Goal: Book appointment/travel/reservation

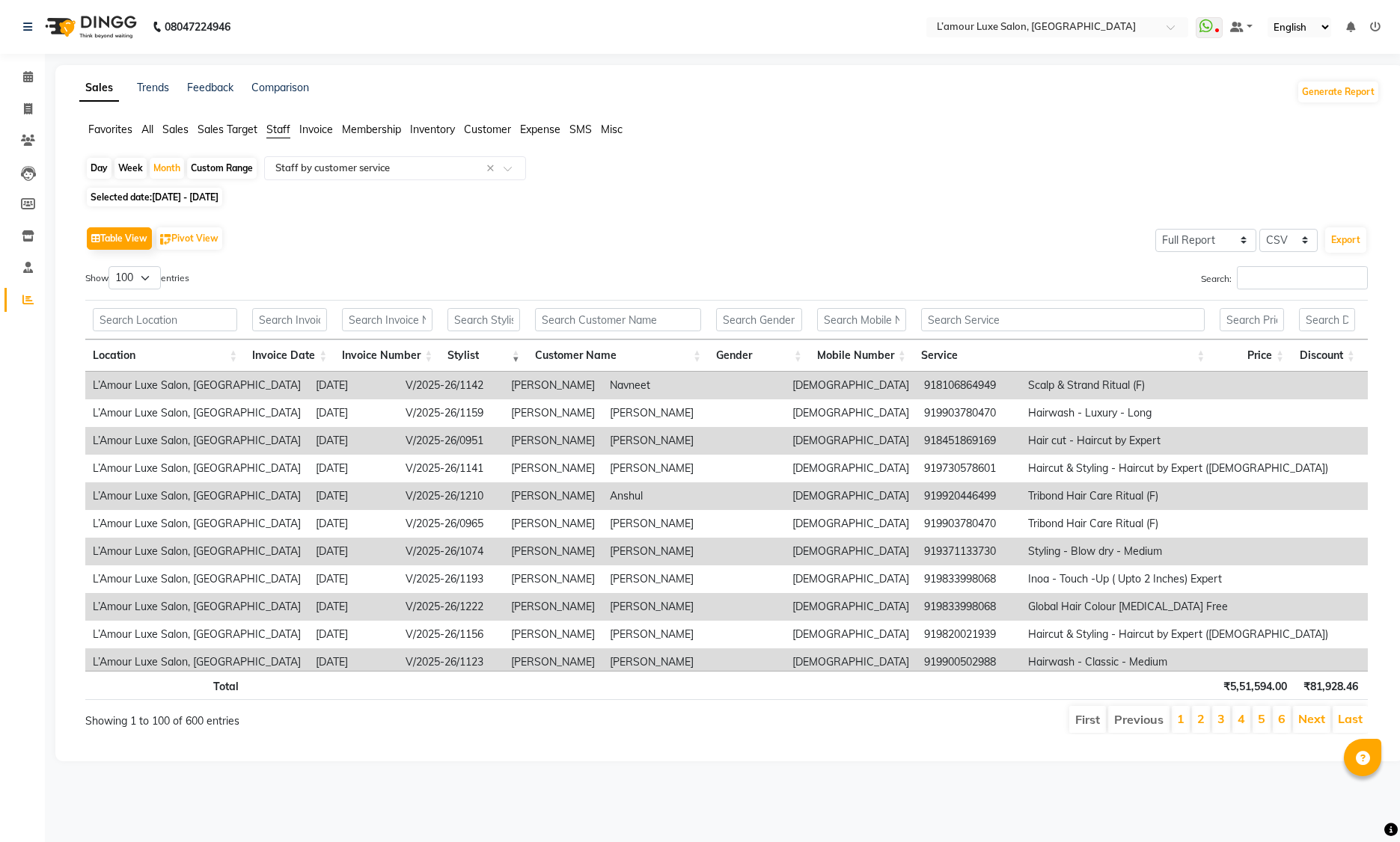
select select "full_report"
select select "csv"
select select "100"
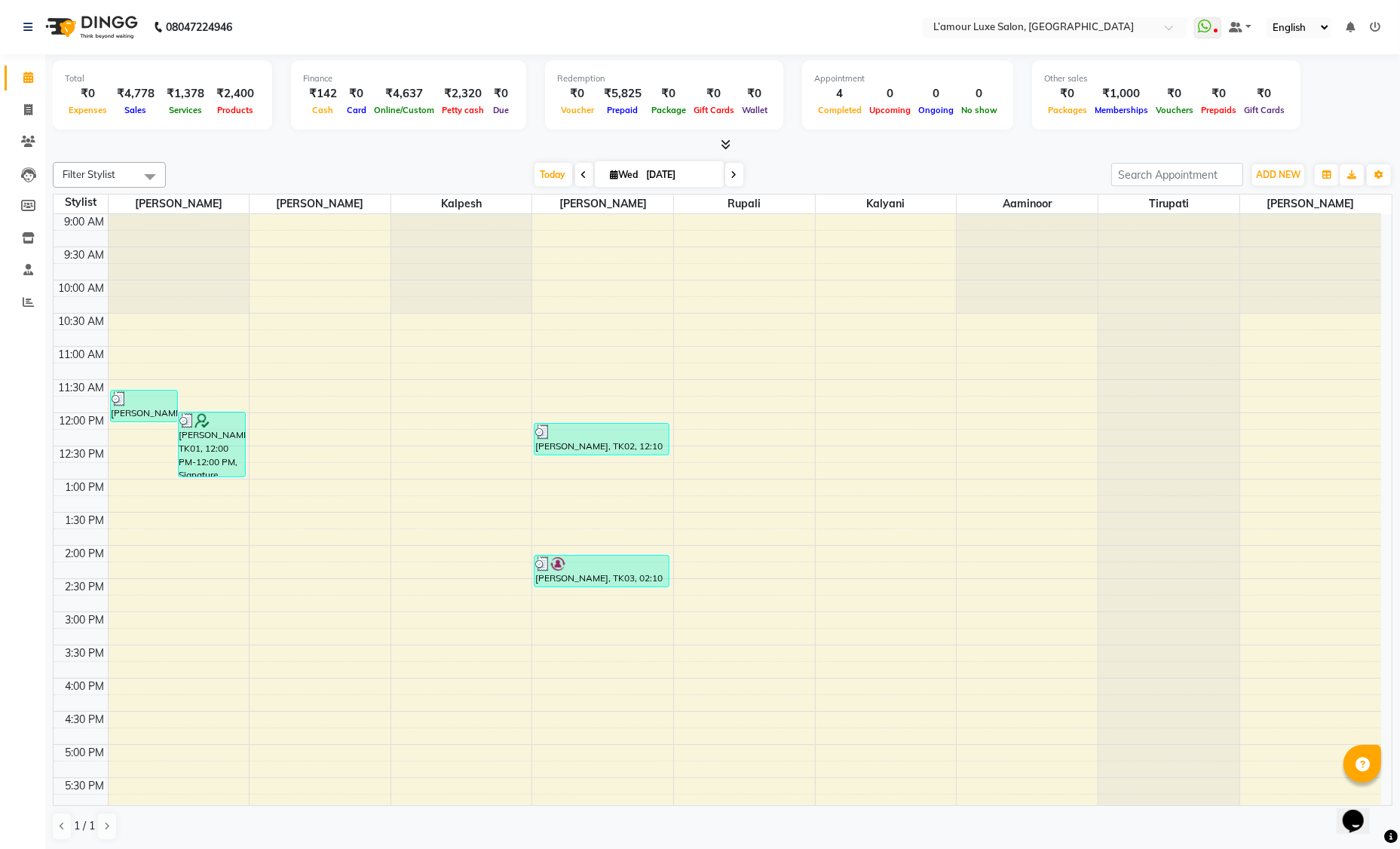
scroll to position [267, 0]
click at [725, 138] on icon at bounding box center [726, 144] width 9 height 11
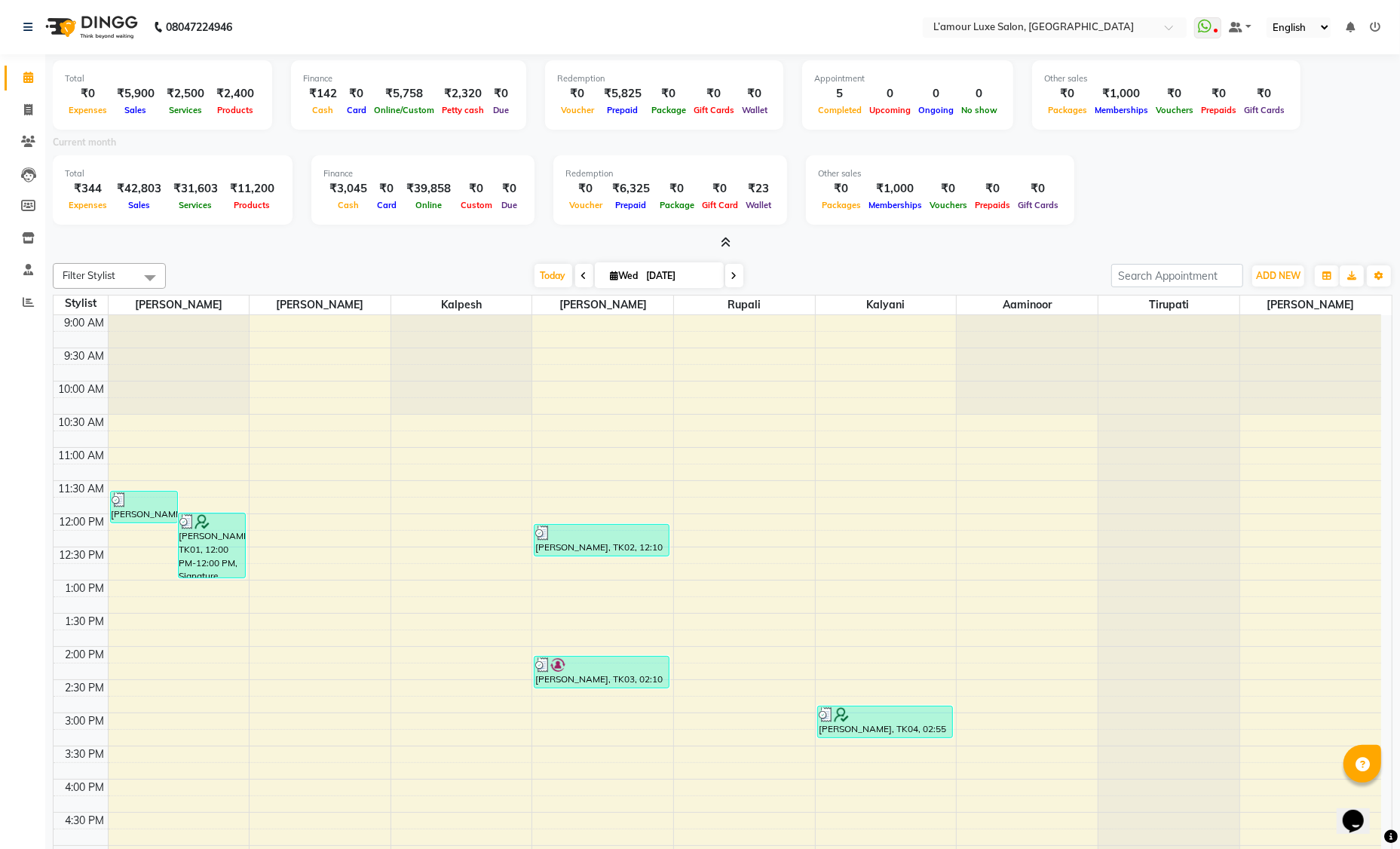
click at [725, 239] on icon at bounding box center [726, 243] width 9 height 11
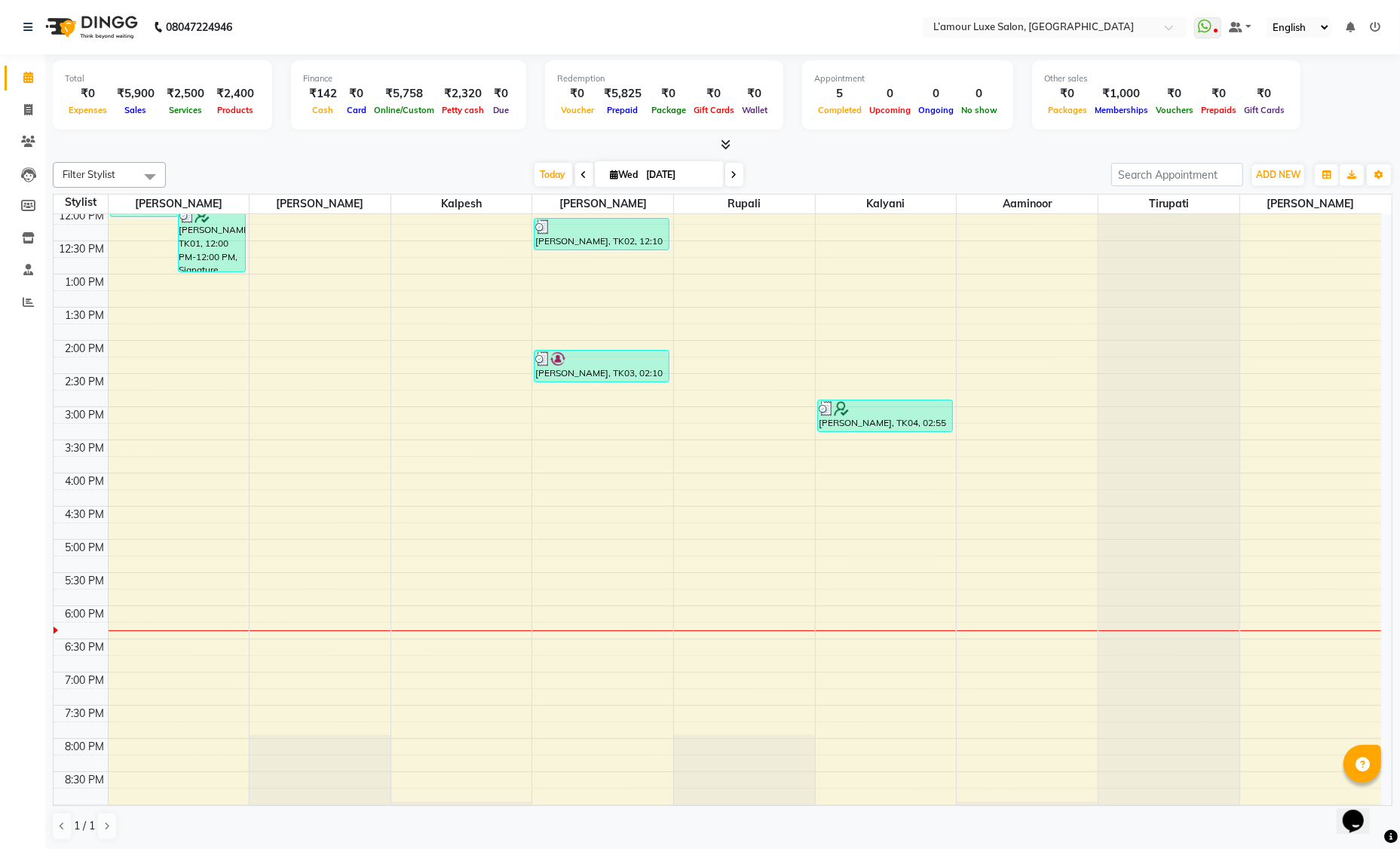
scroll to position [267, 0]
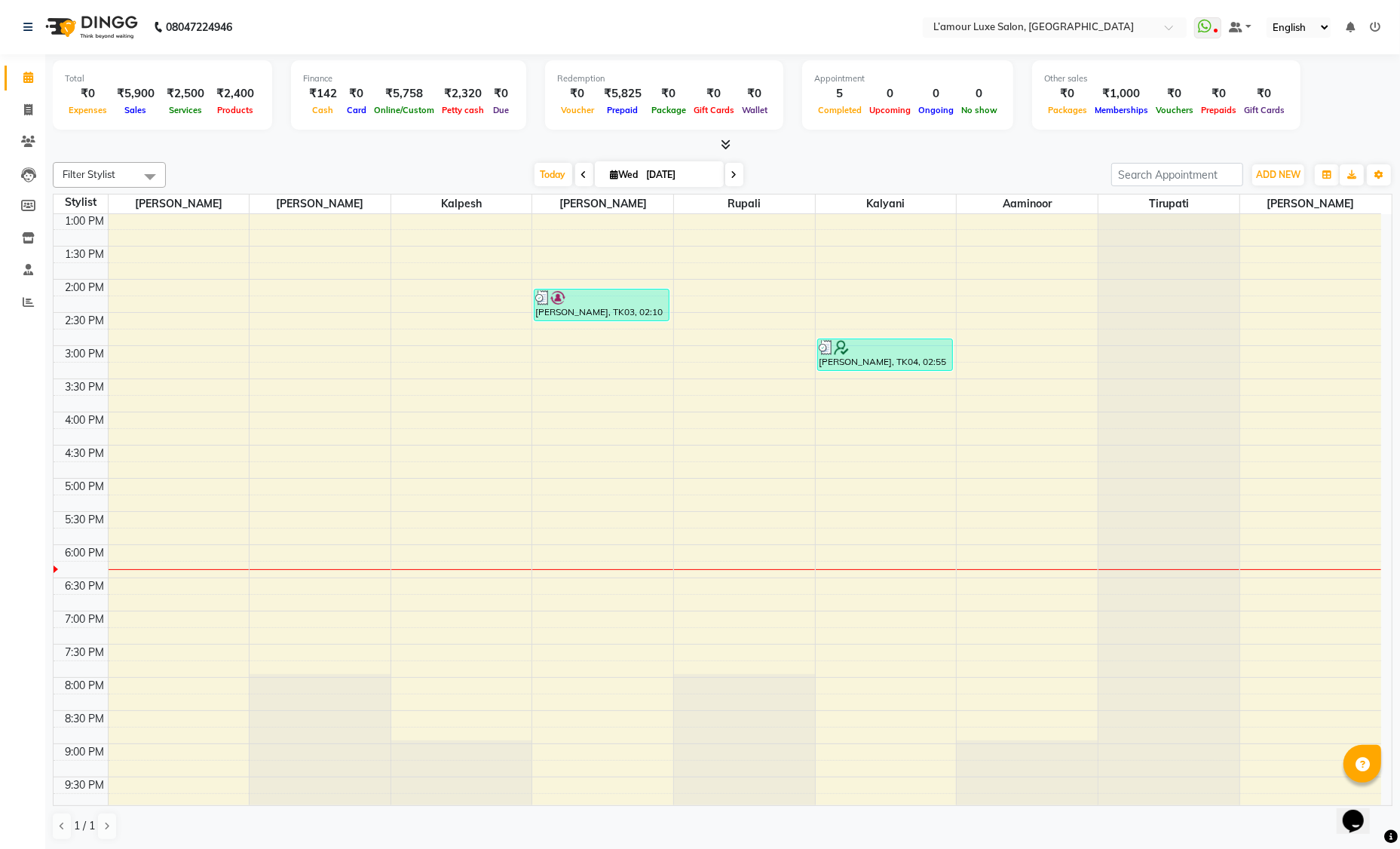
click at [725, 141] on icon at bounding box center [726, 144] width 9 height 11
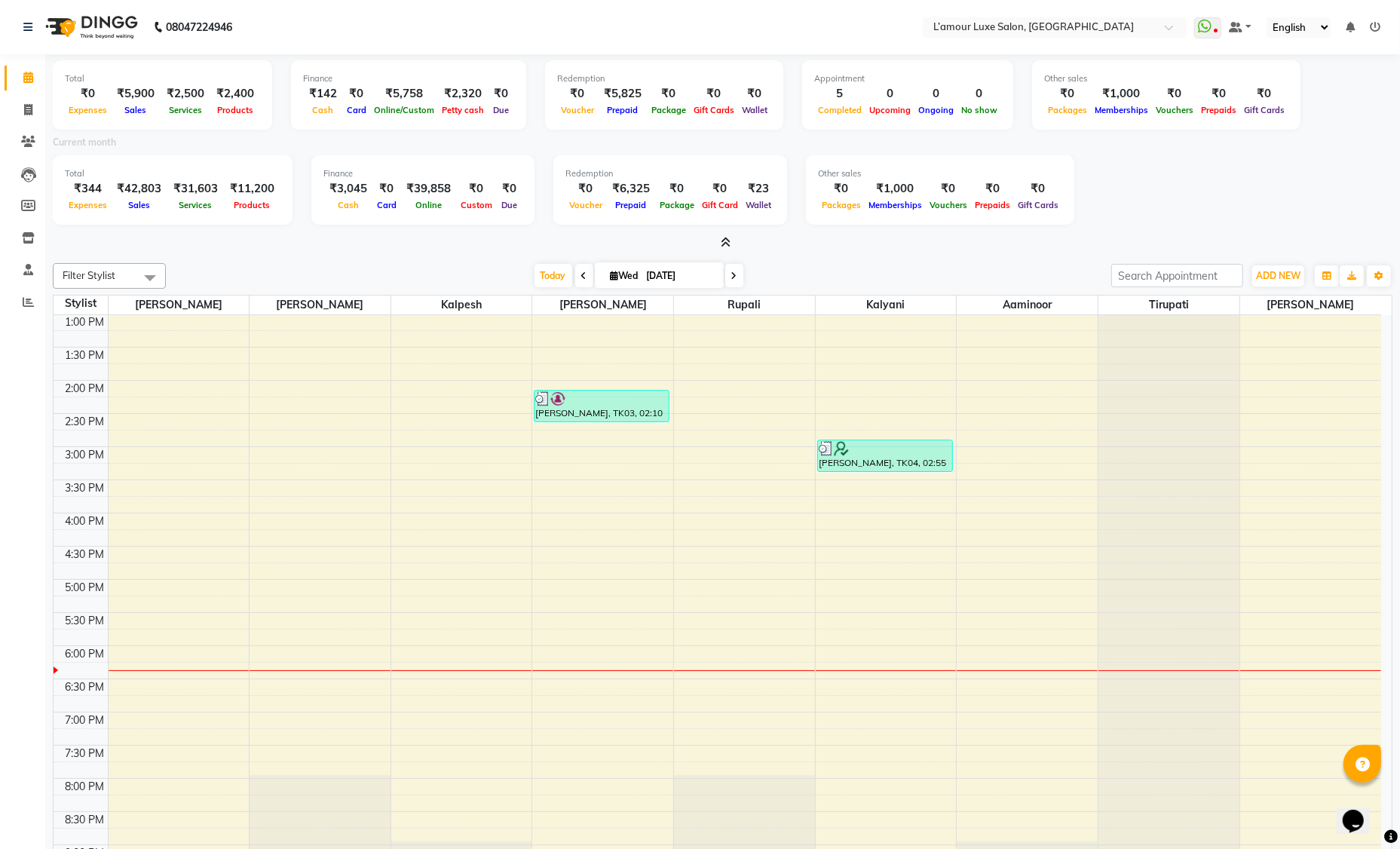
click at [725, 239] on icon at bounding box center [726, 243] width 9 height 11
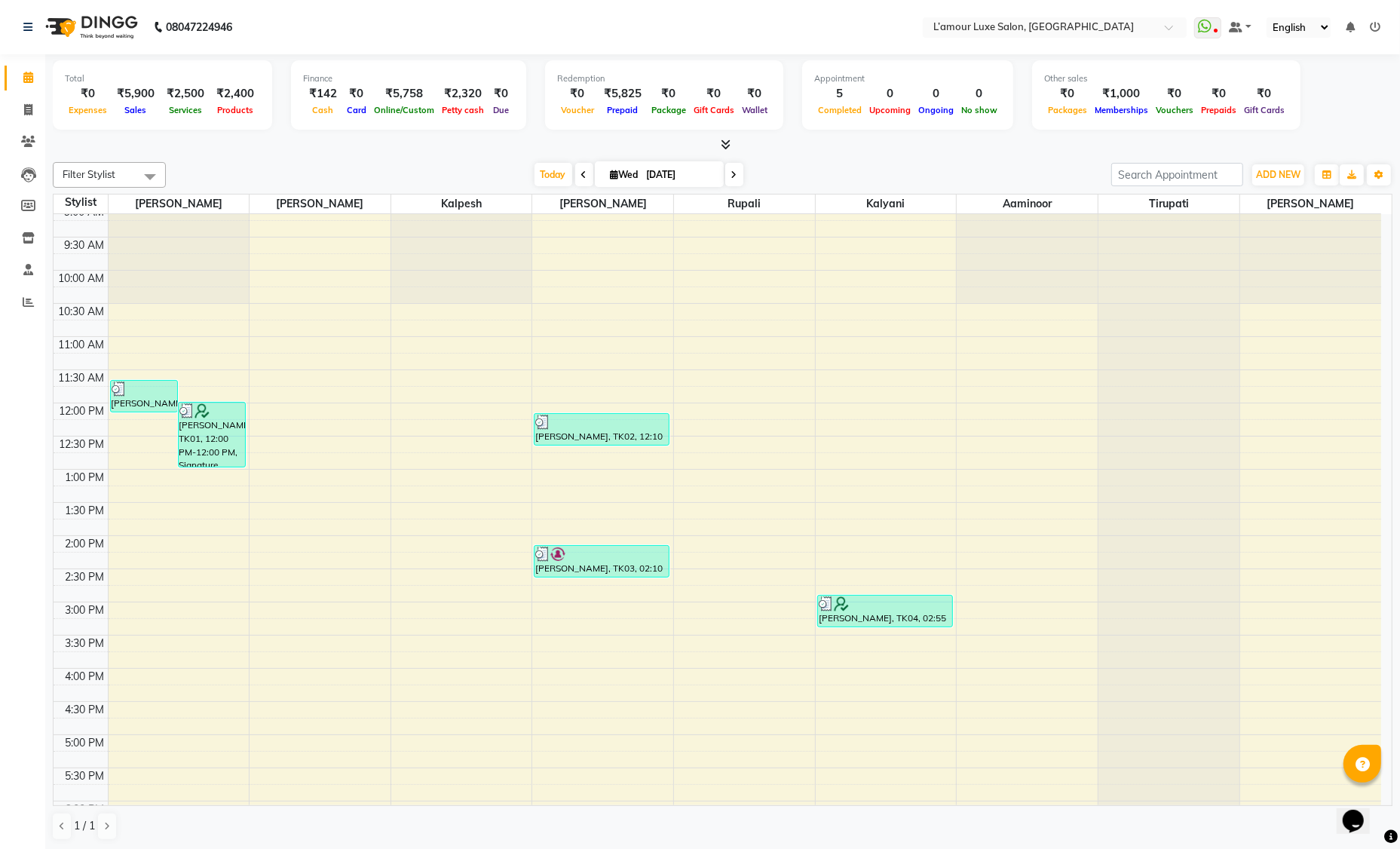
scroll to position [0, 0]
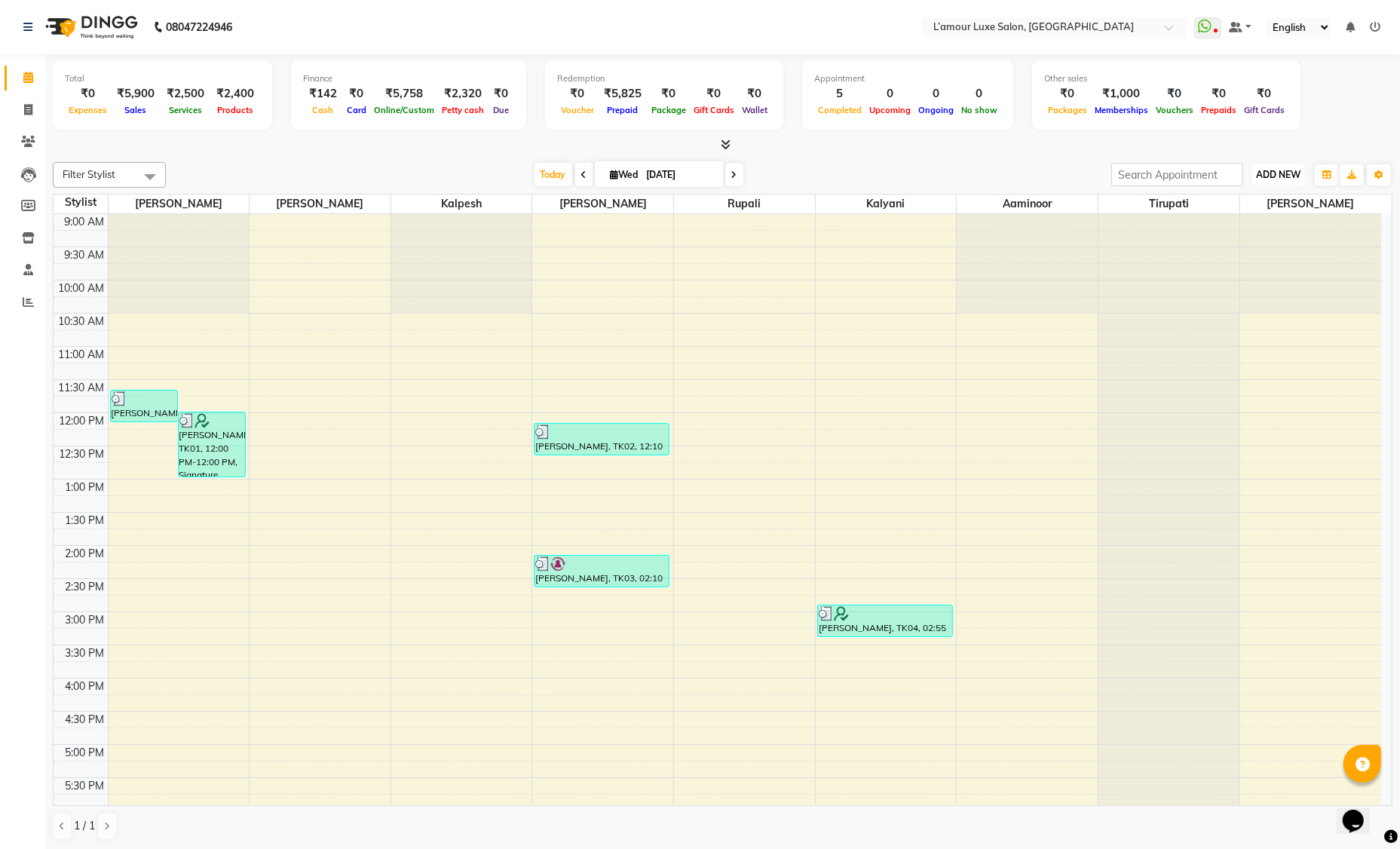
click at [1285, 170] on span "ADD NEW" at bounding box center [1279, 175] width 45 height 11
click at [1235, 224] on link "Add Invoice" at bounding box center [1244, 222] width 120 height 20
select select "service"
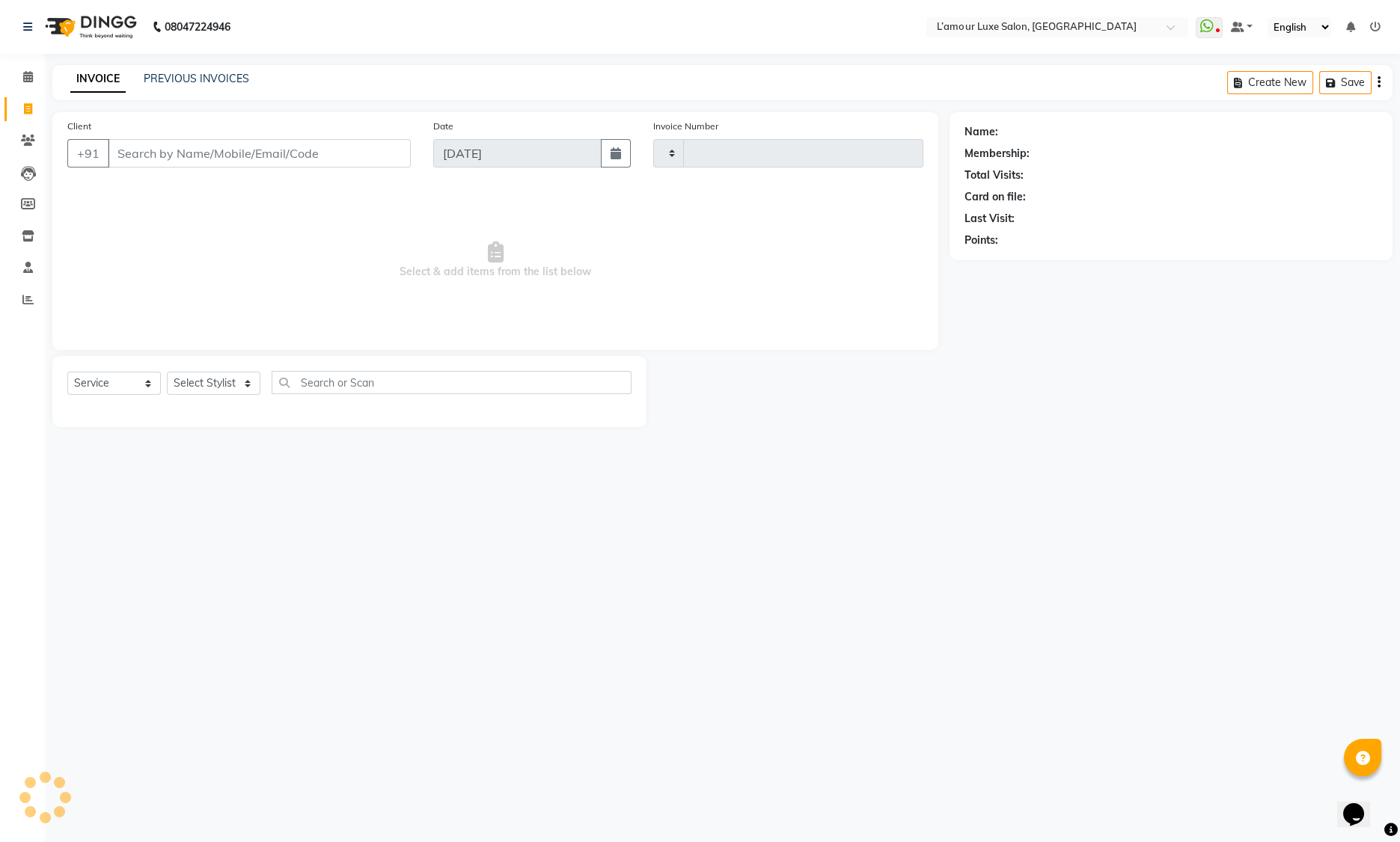
type input "1243"
select select "7325"
click at [27, 72] on icon at bounding box center [28, 77] width 9 height 11
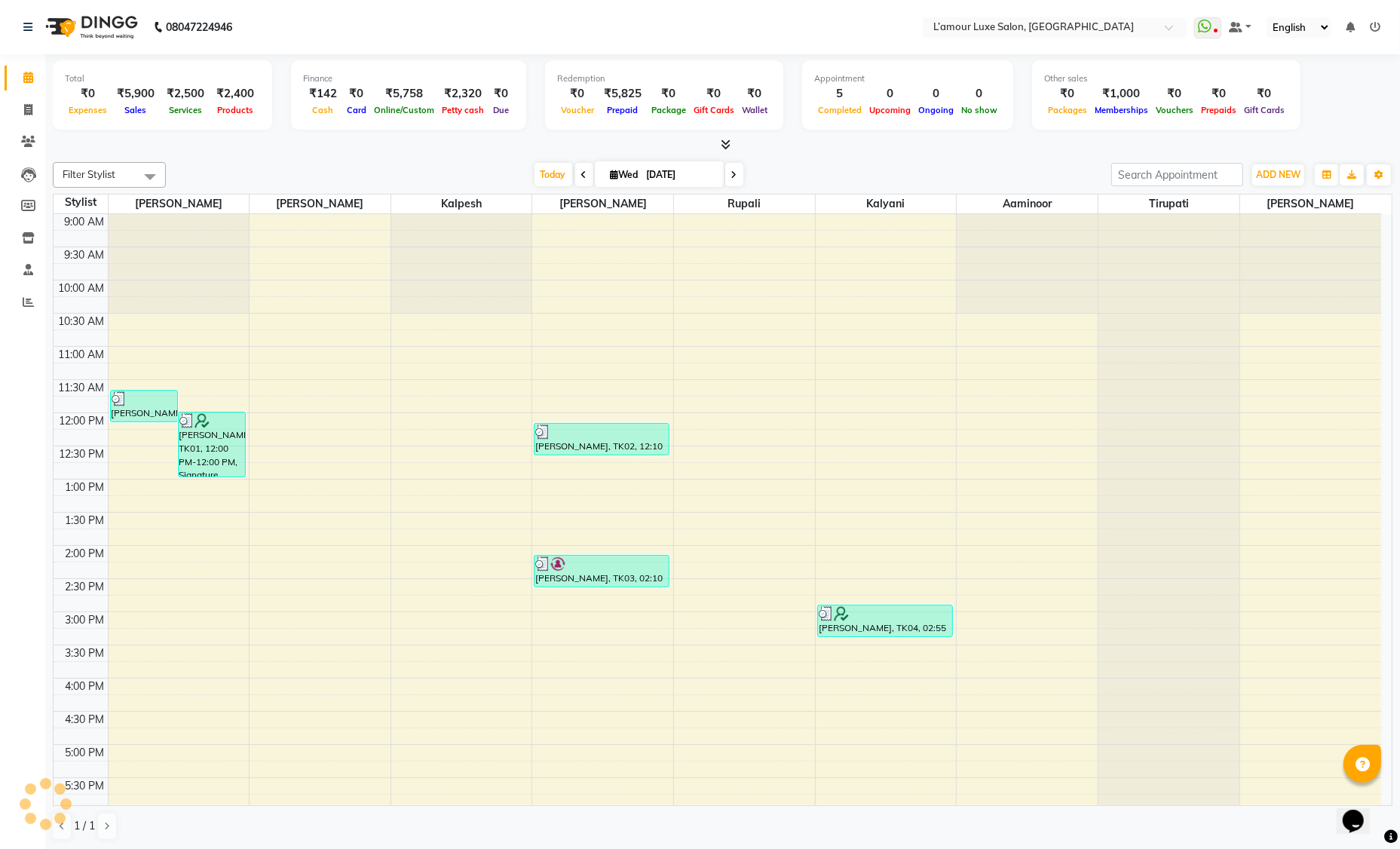
scroll to position [267, 0]
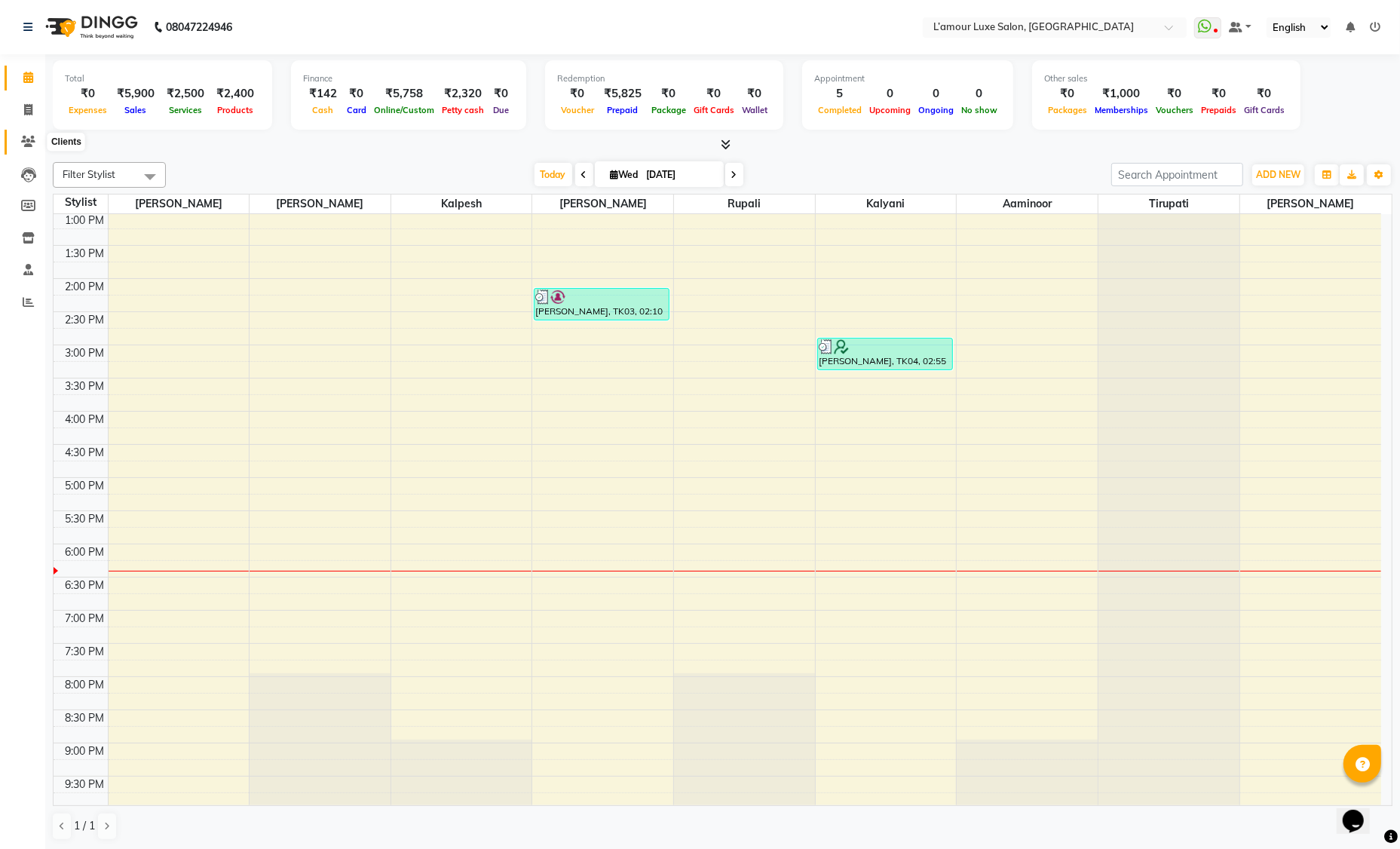
click at [28, 140] on icon at bounding box center [28, 141] width 14 height 11
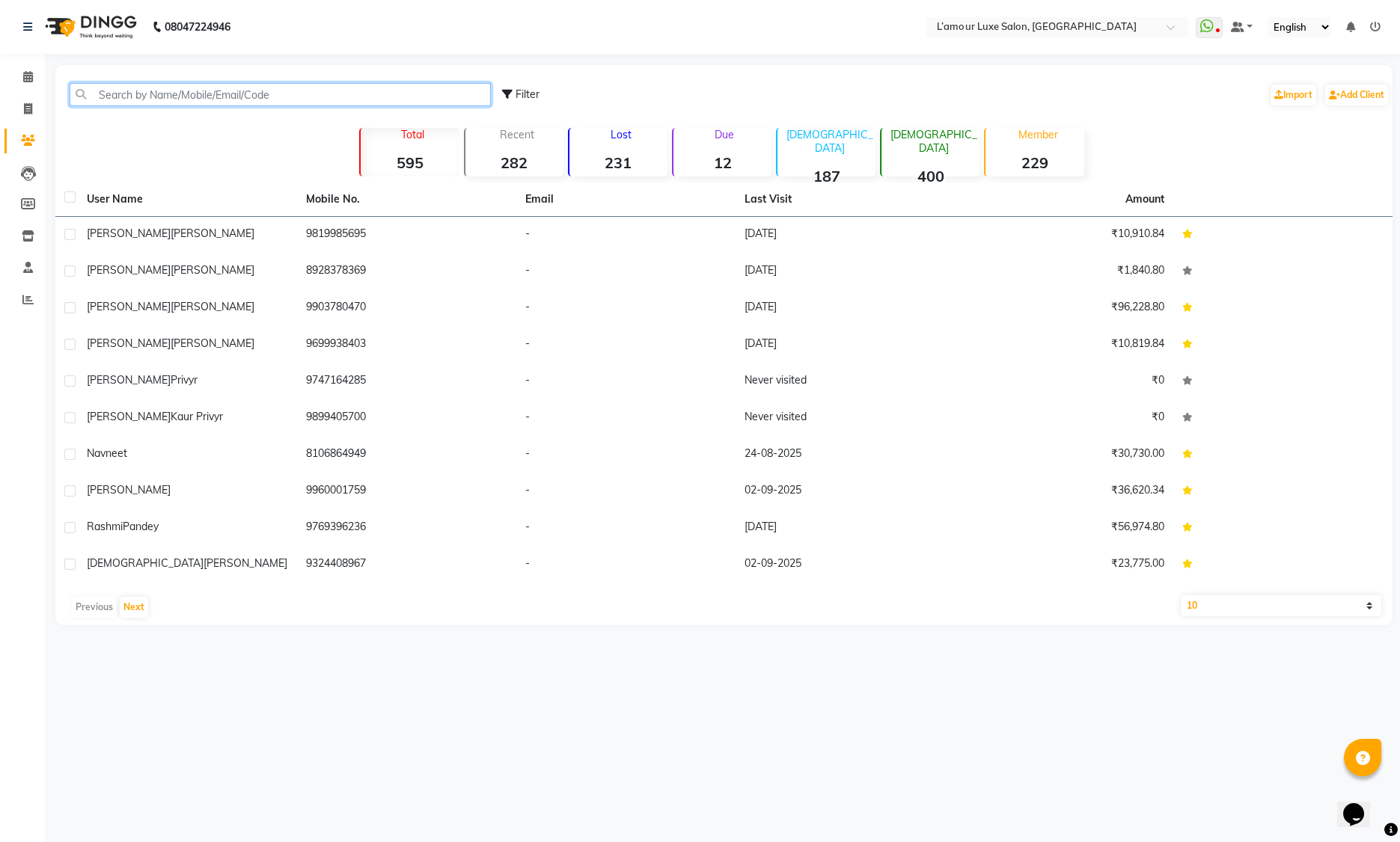
click at [174, 90] on input "text" at bounding box center [280, 94] width 422 height 24
click at [30, 75] on icon at bounding box center [28, 77] width 9 height 11
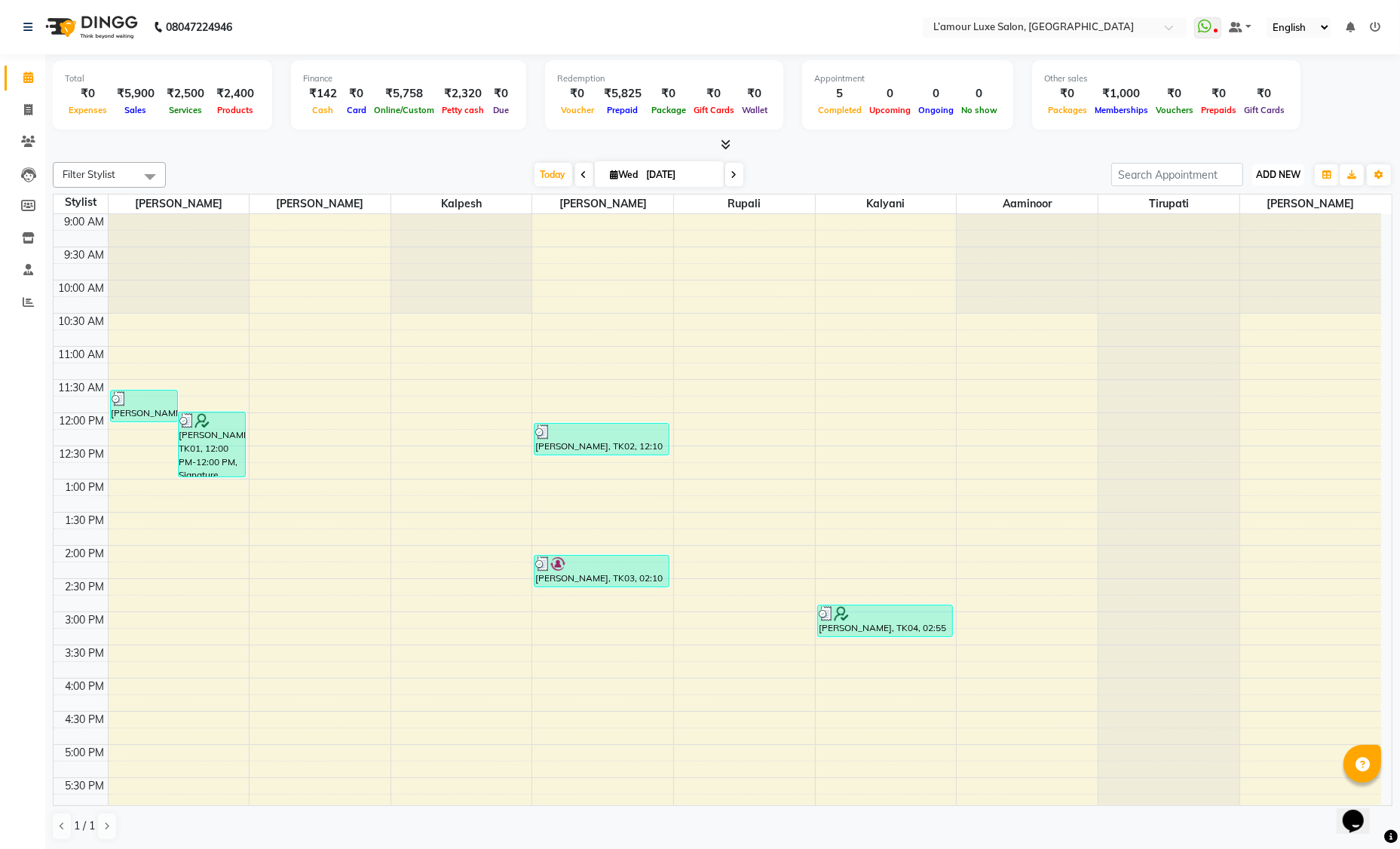
click at [1277, 178] on span "ADD NEW" at bounding box center [1279, 175] width 45 height 11
click at [1281, 200] on button "Add Appointment" at bounding box center [1244, 203] width 120 height 20
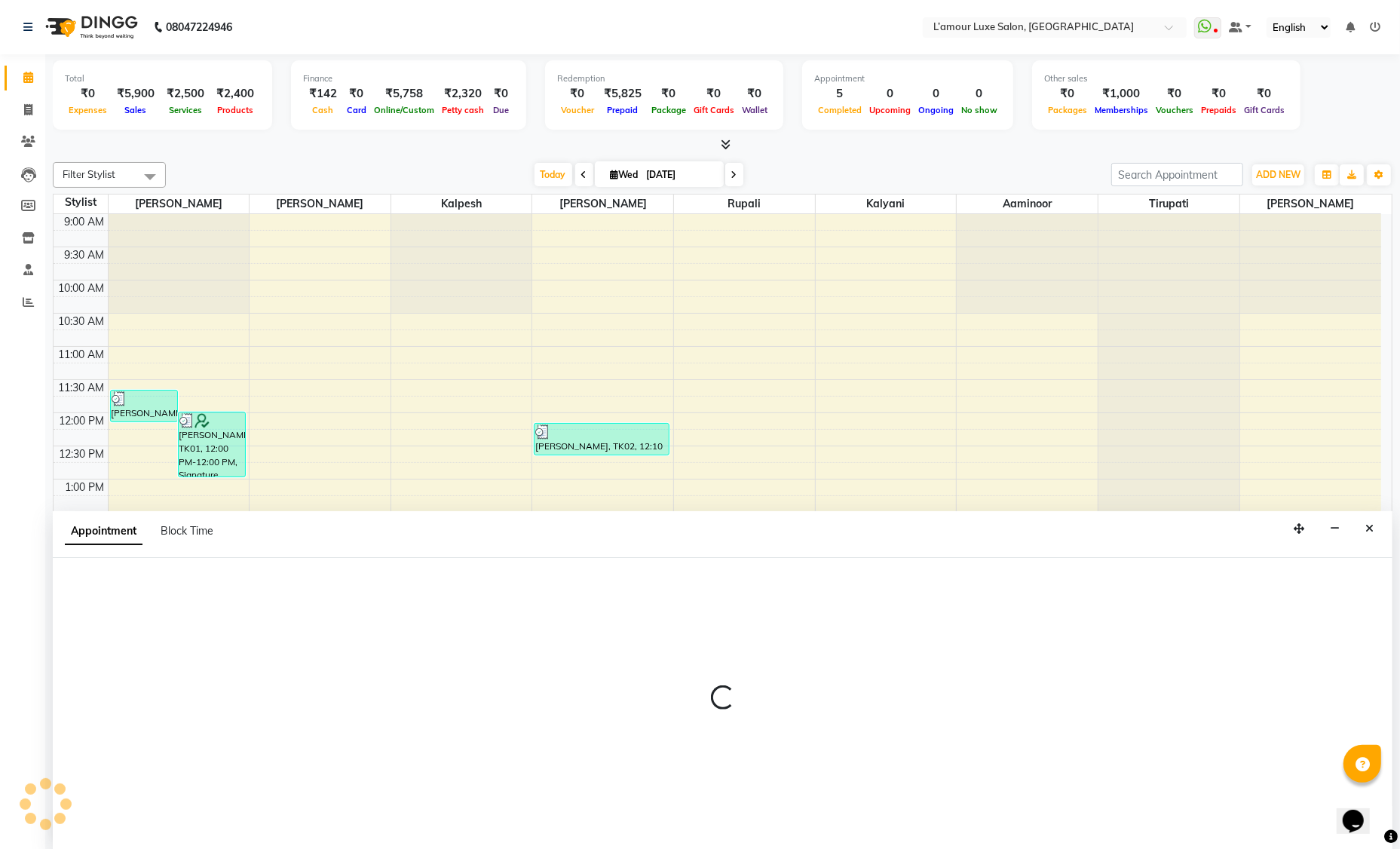
select select "600"
select select "tentative"
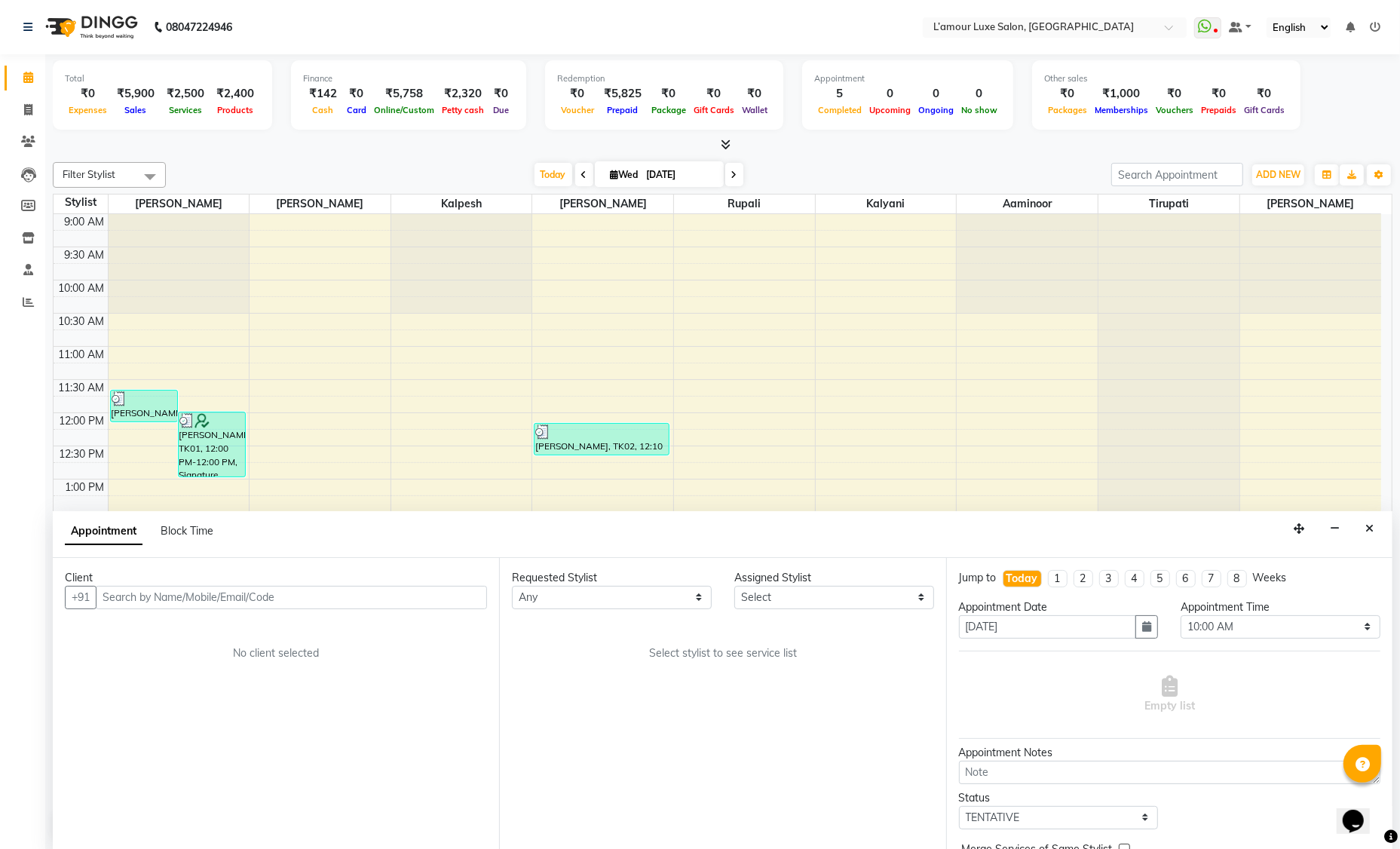
type input "s"
type input "8104659986"
click at [454, 599] on span "Add Client" at bounding box center [455, 598] width 50 height 13
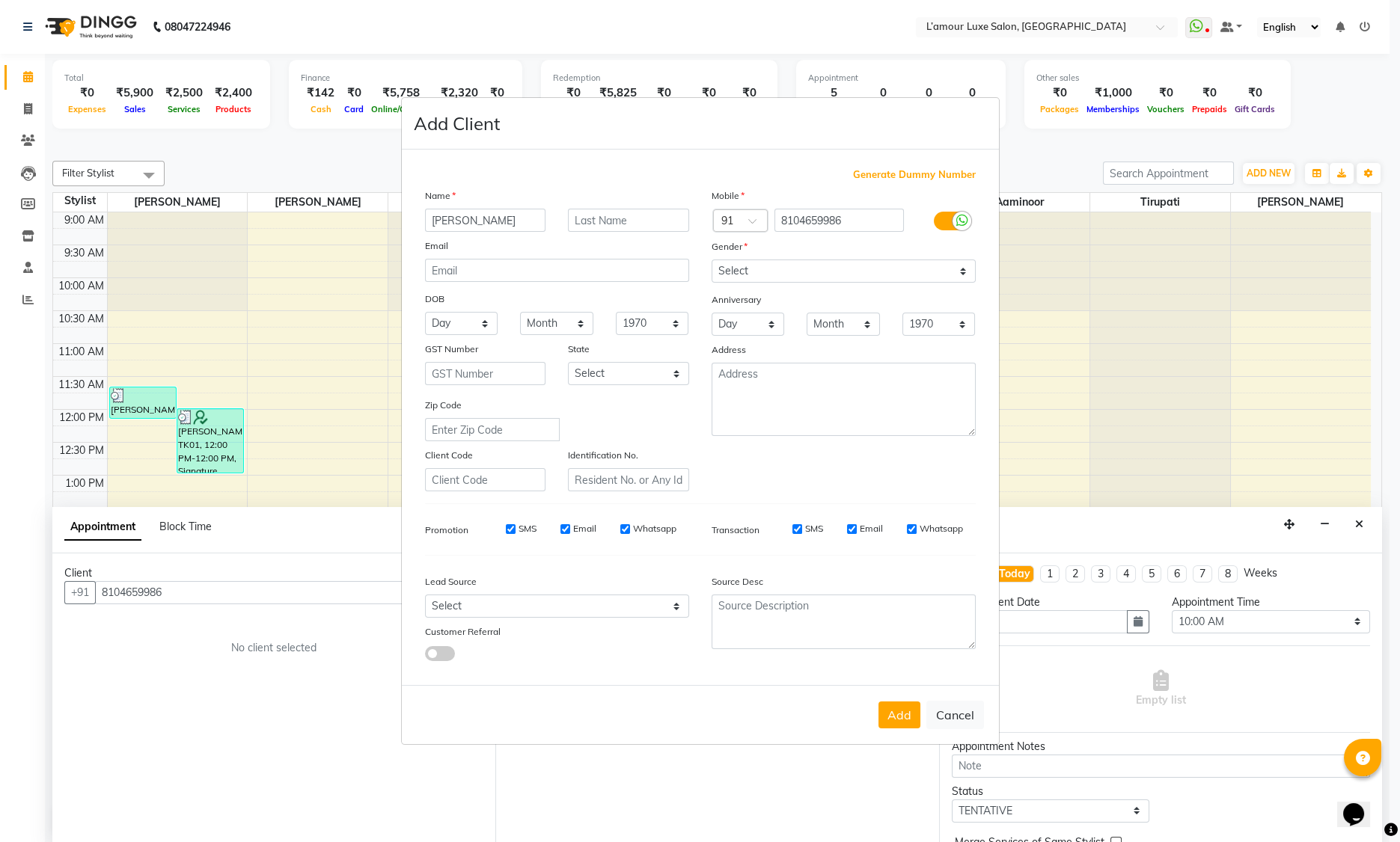
type input "Amisha kerkar"
click at [786, 276] on select "Select Male Female Other Prefer Not To Say" at bounding box center [843, 271] width 264 height 24
select select "female"
click at [612, 221] on input "text" at bounding box center [628, 220] width 121 height 24
type input "s"
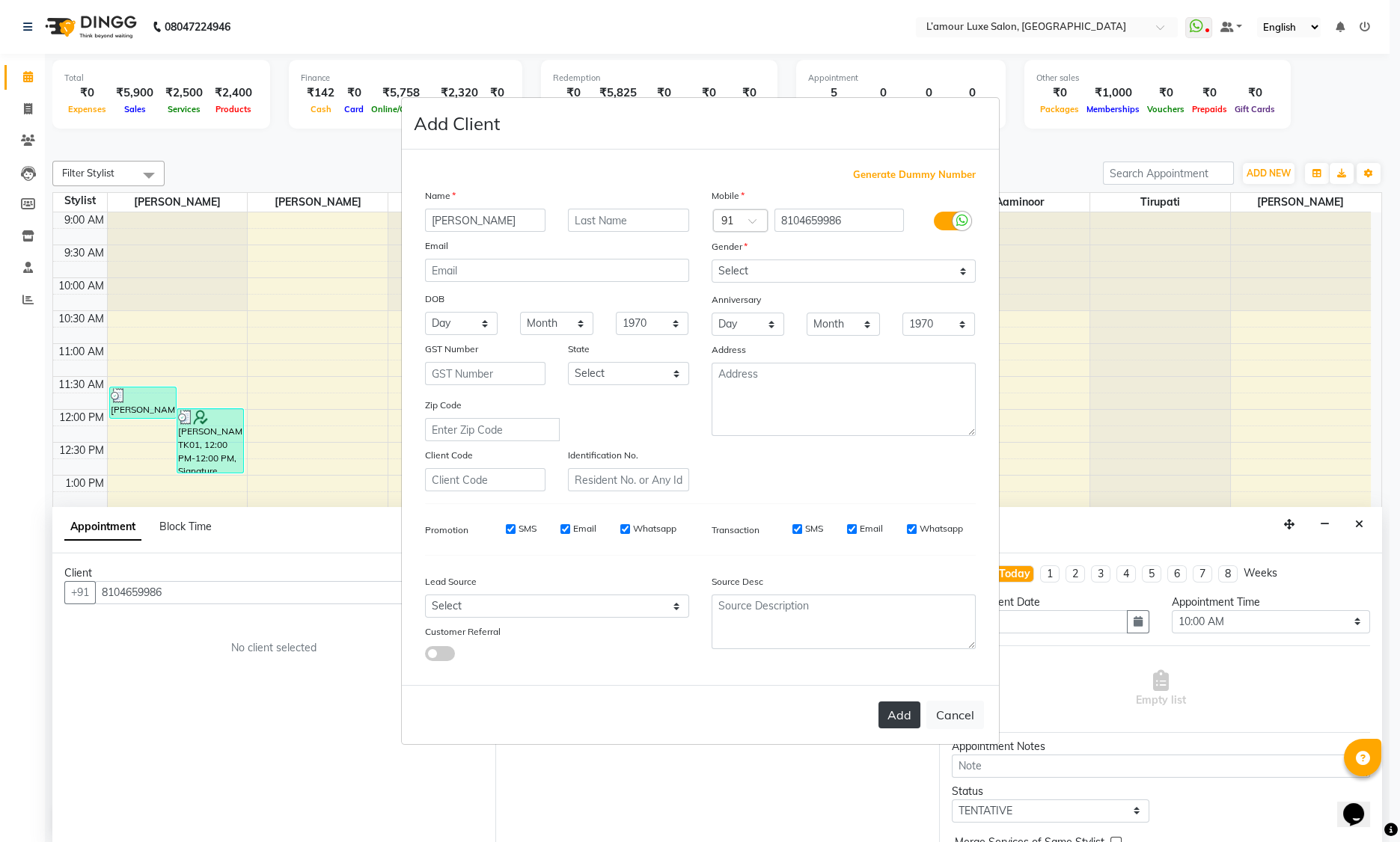
click at [911, 719] on button "Add" at bounding box center [899, 715] width 42 height 27
select select
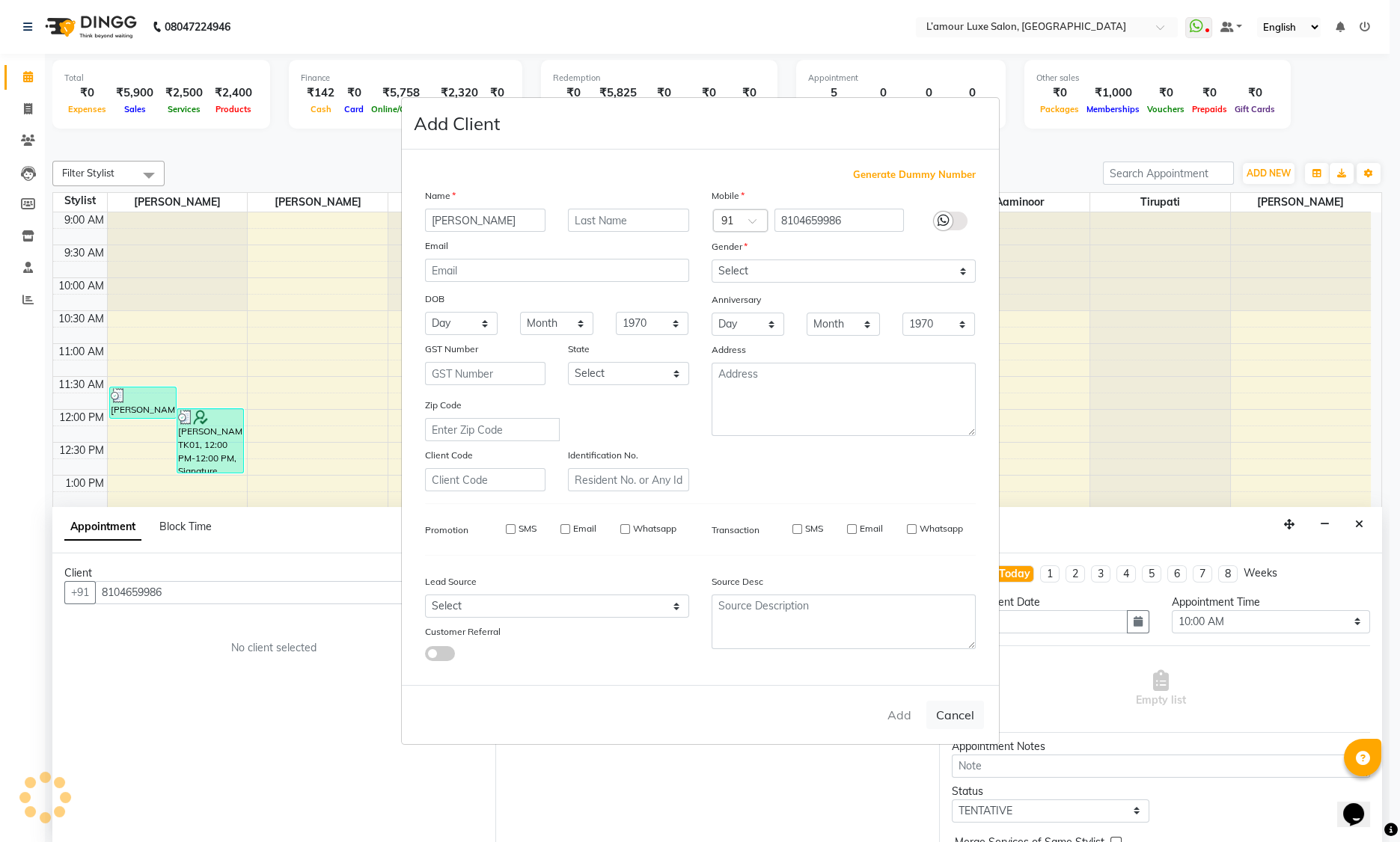
select select
checkbox input "false"
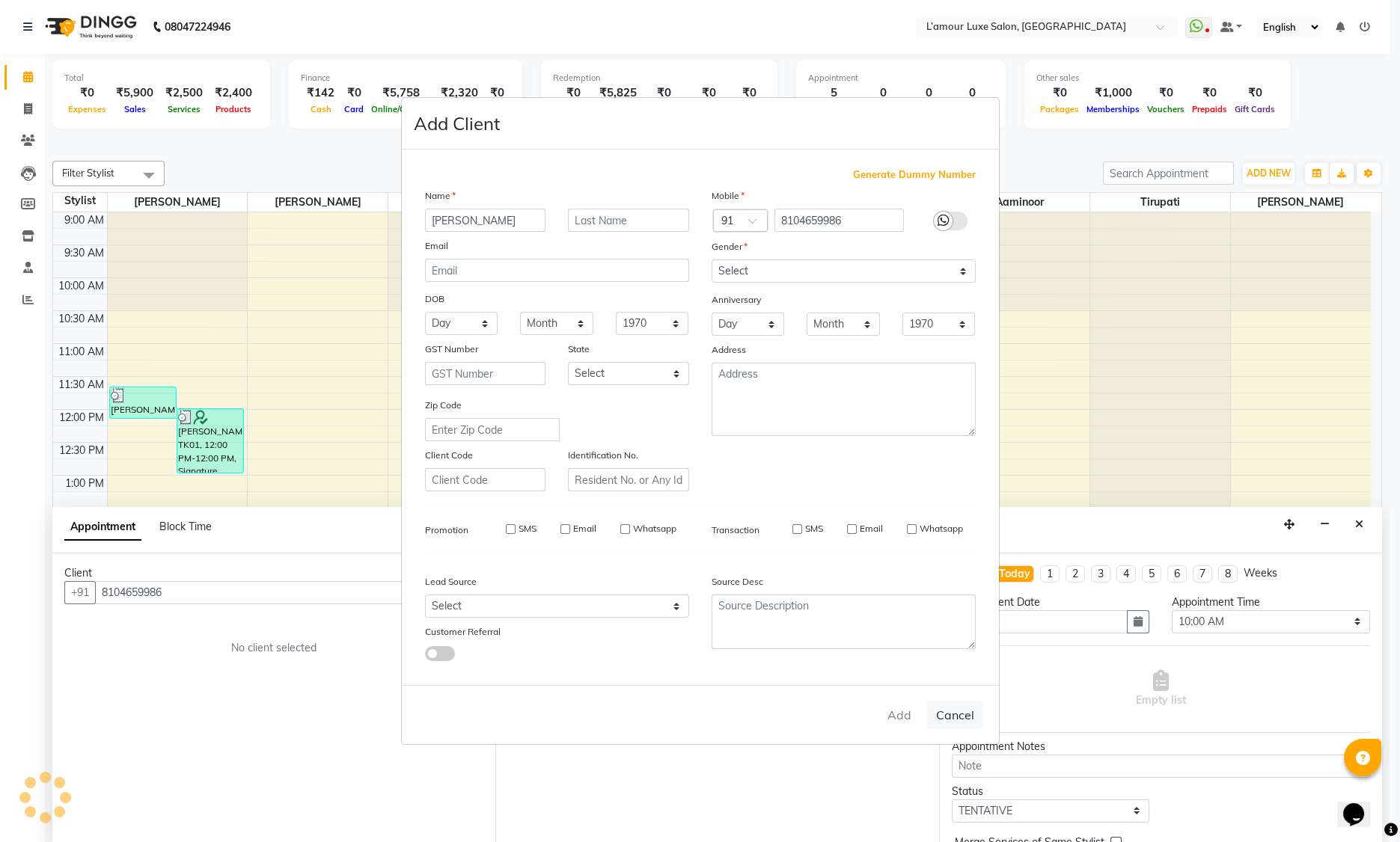
checkbox input "false"
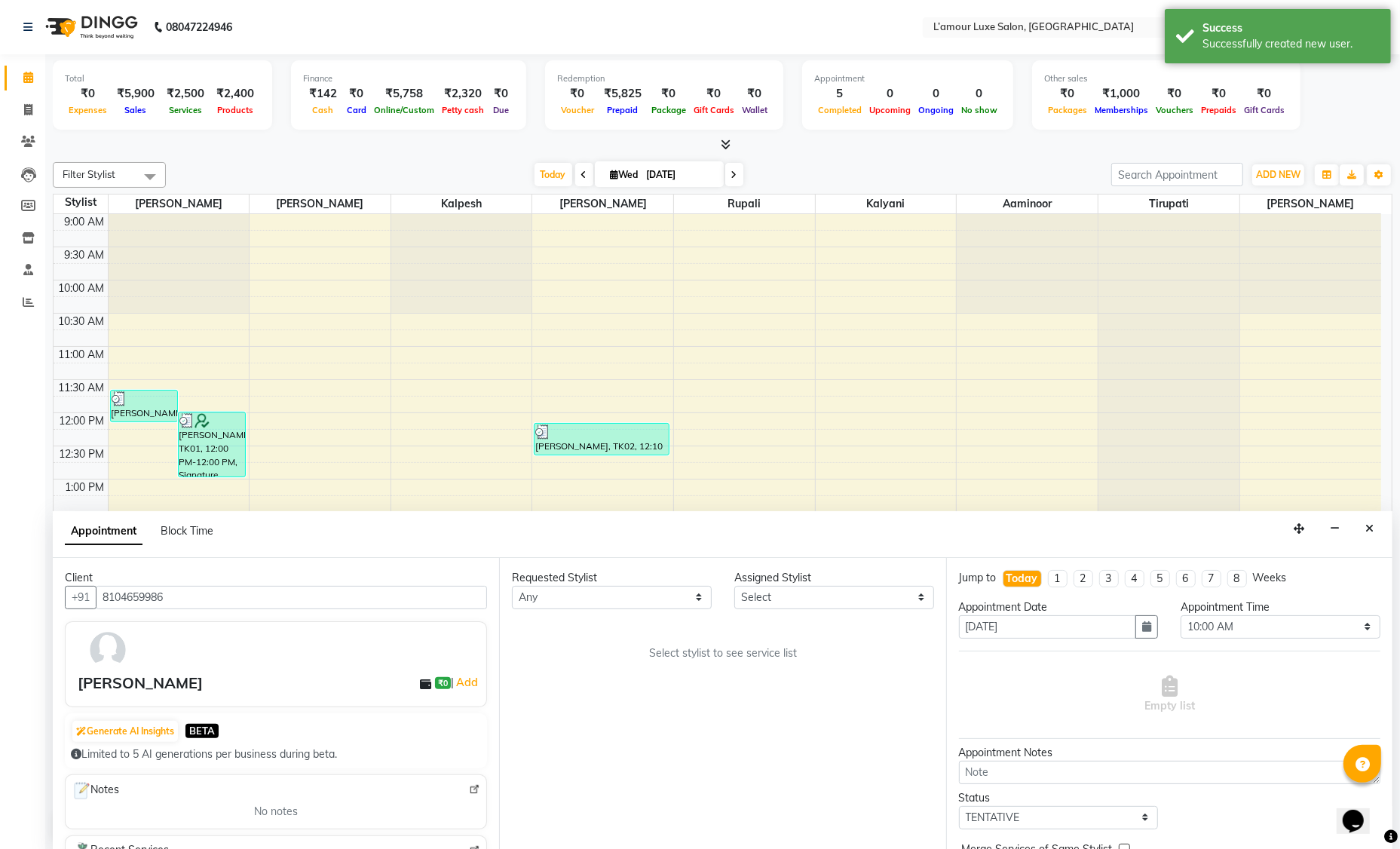
click at [1243, 612] on div "Appointment Time" at bounding box center [1280, 607] width 200 height 16
click at [1235, 626] on select "Select 10:00 AM 10:15 AM 10:30 AM 10:45 AM 11:00 AM 11:15 AM 11:30 AM 11:45 AM …" at bounding box center [1280, 627] width 200 height 24
select select "1170"
click at [762, 594] on select "Select Aaminoor Anas Kalpesh Kalyani krutika Desai Rukshana khan Rupali Shoeb S…" at bounding box center [834, 598] width 200 height 24
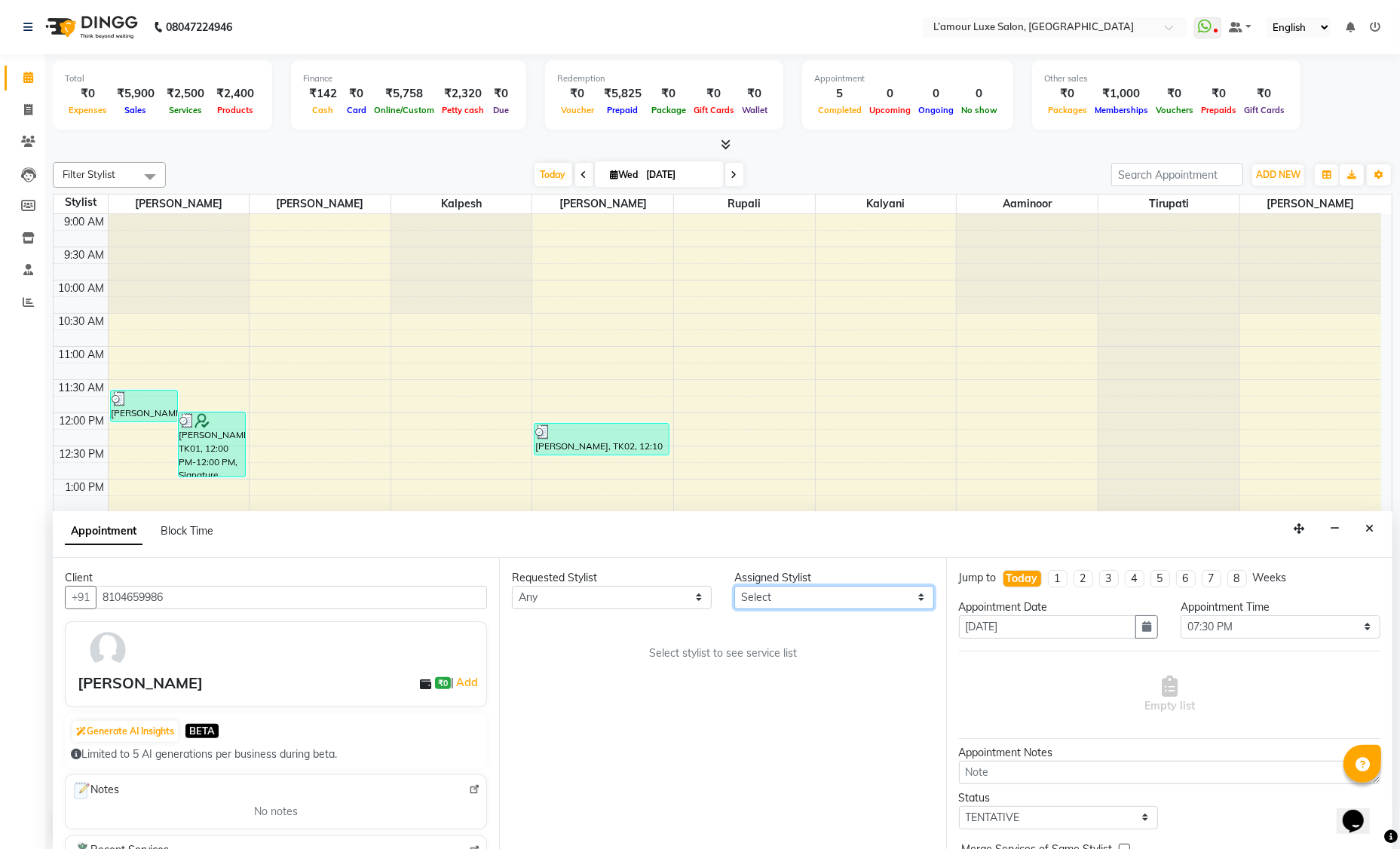
select select "66550"
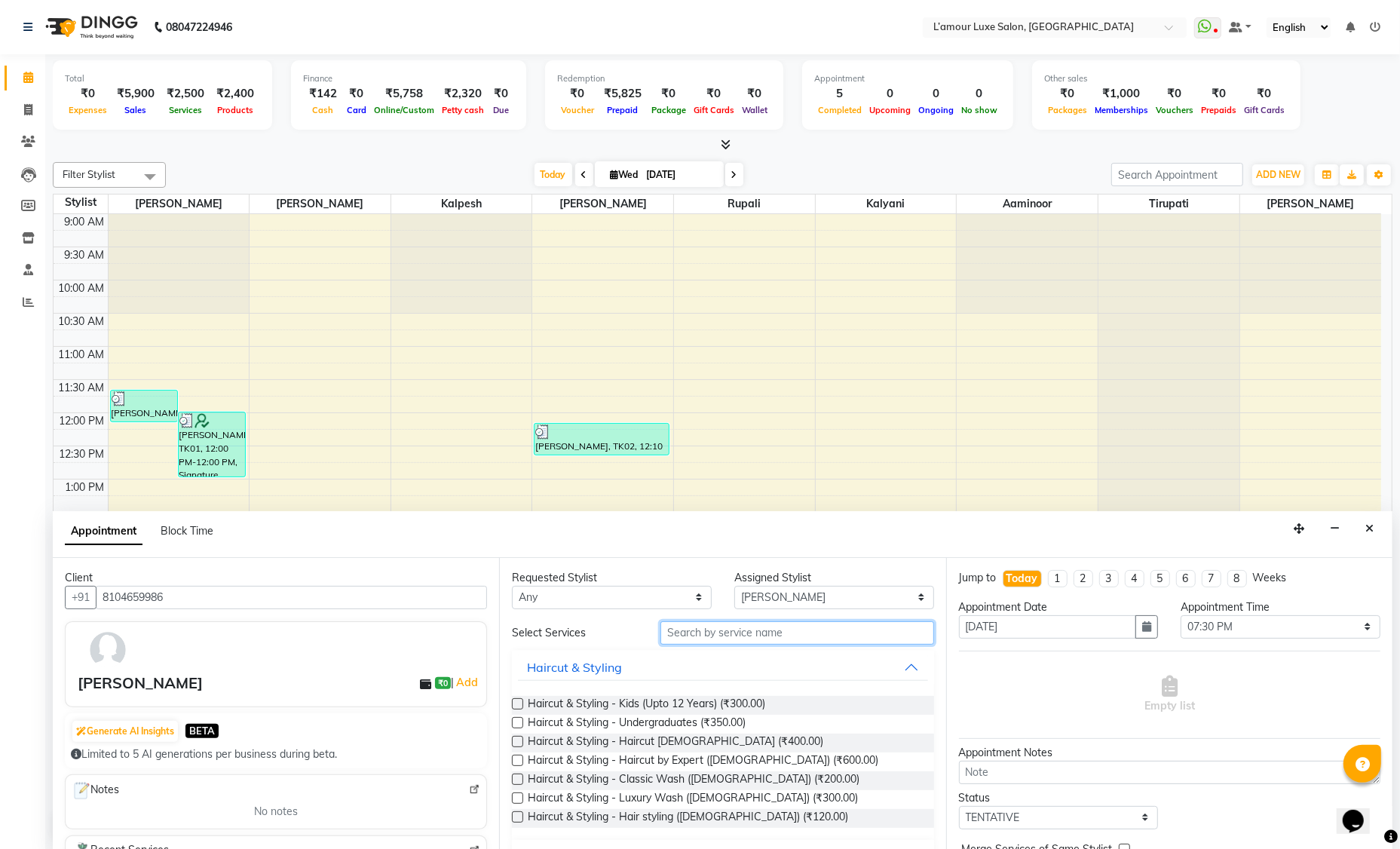
click at [711, 631] on input "text" at bounding box center [798, 633] width 274 height 24
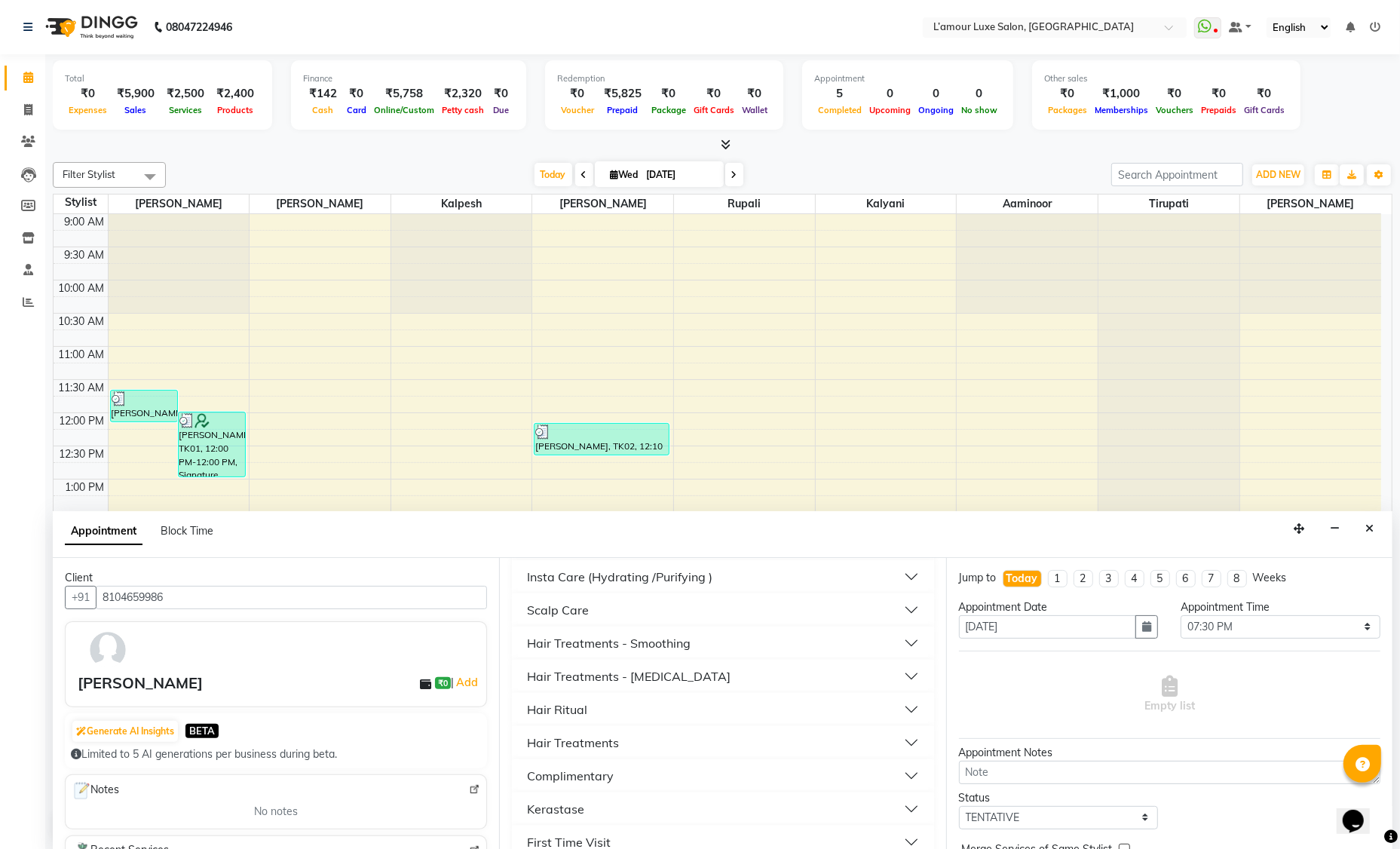
scroll to position [414, 0]
type input "hai"
click at [655, 766] on button "Complimentary" at bounding box center [723, 775] width 410 height 28
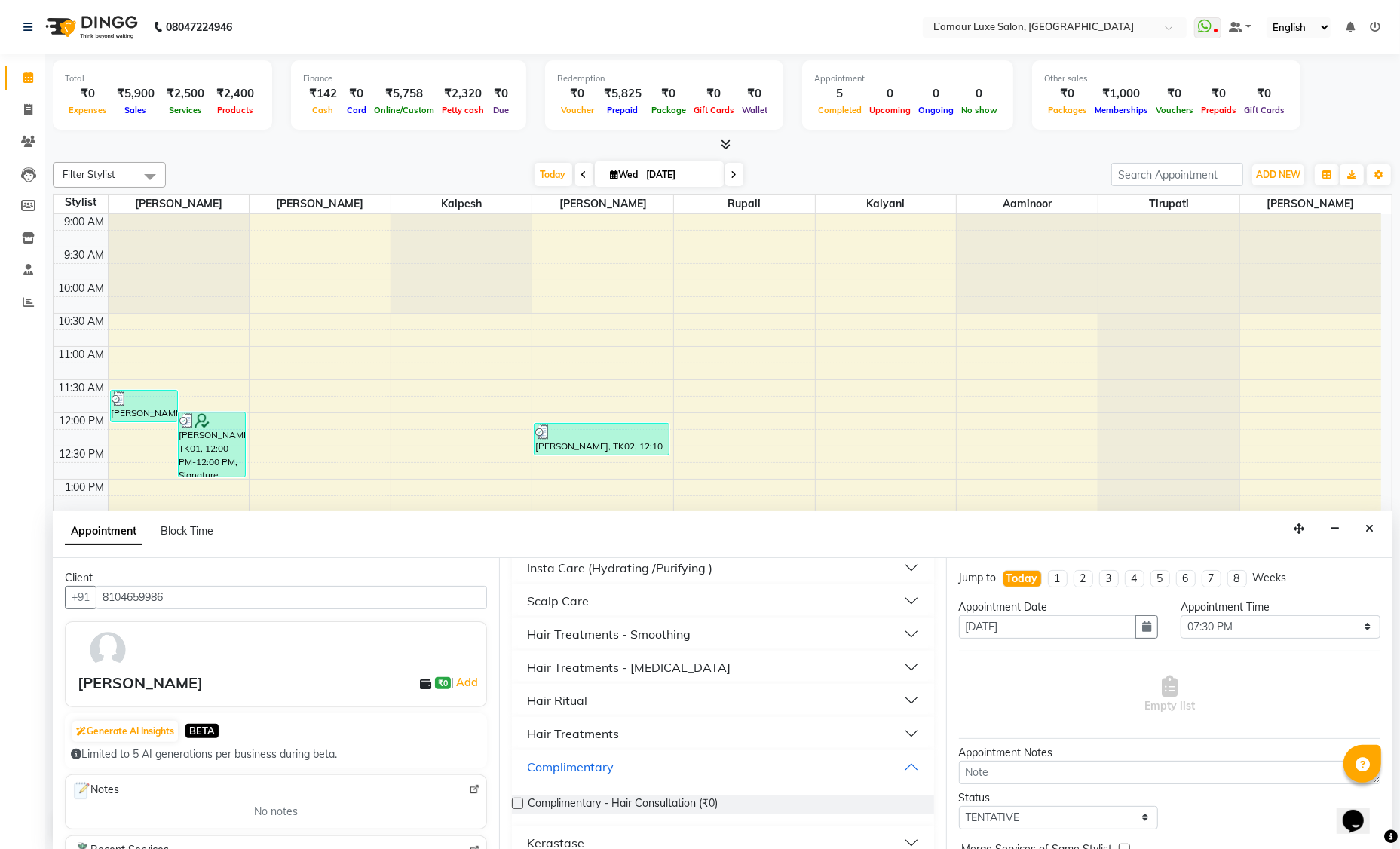
scroll to position [423, 0]
click at [667, 801] on span "Complimentary - Hair Consultation (₹0)" at bounding box center [623, 803] width 190 height 19
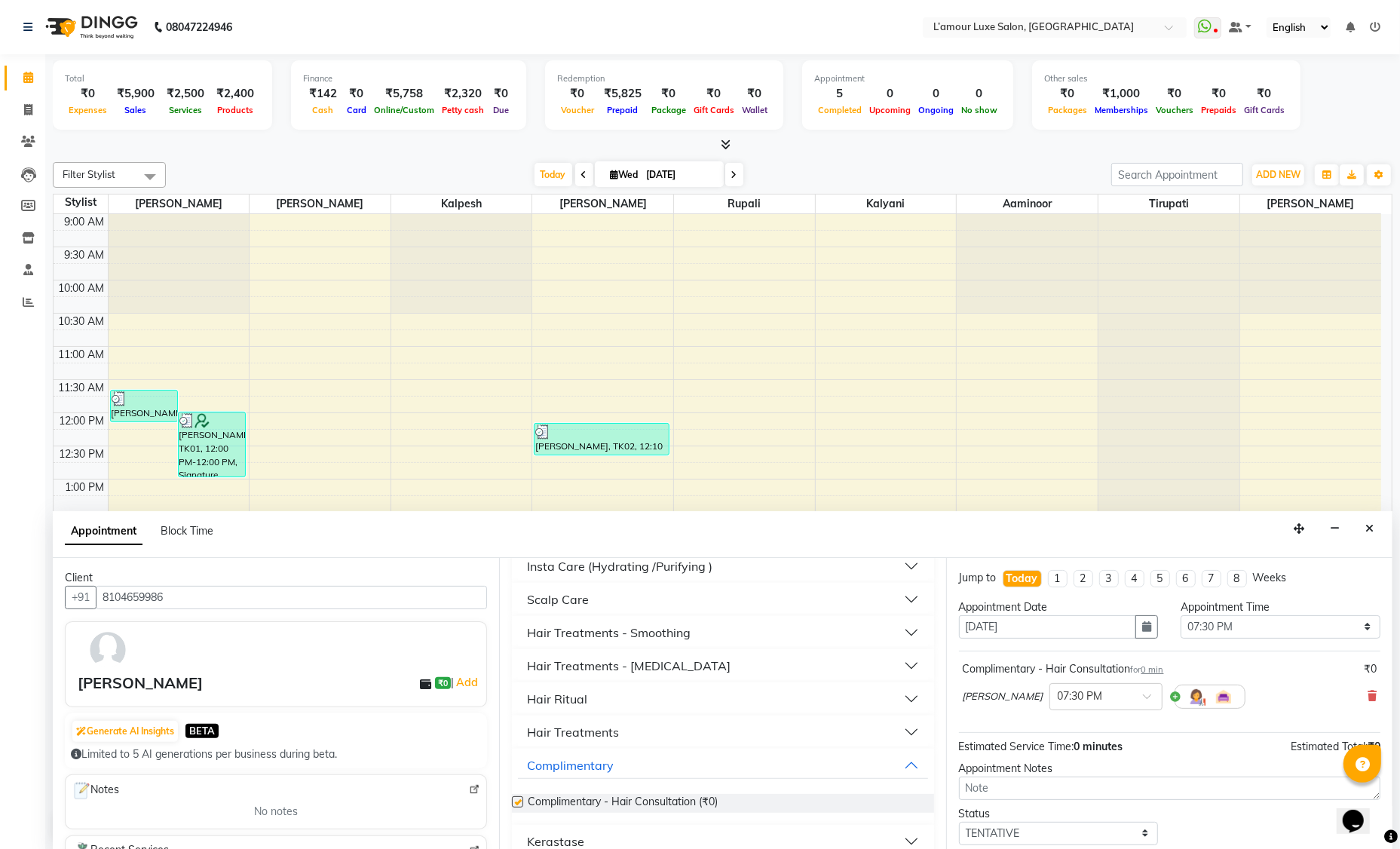
checkbox input "false"
click at [1025, 671] on div "Complimentary - Hair Consultation for 0 min" at bounding box center [1063, 669] width 201 height 16
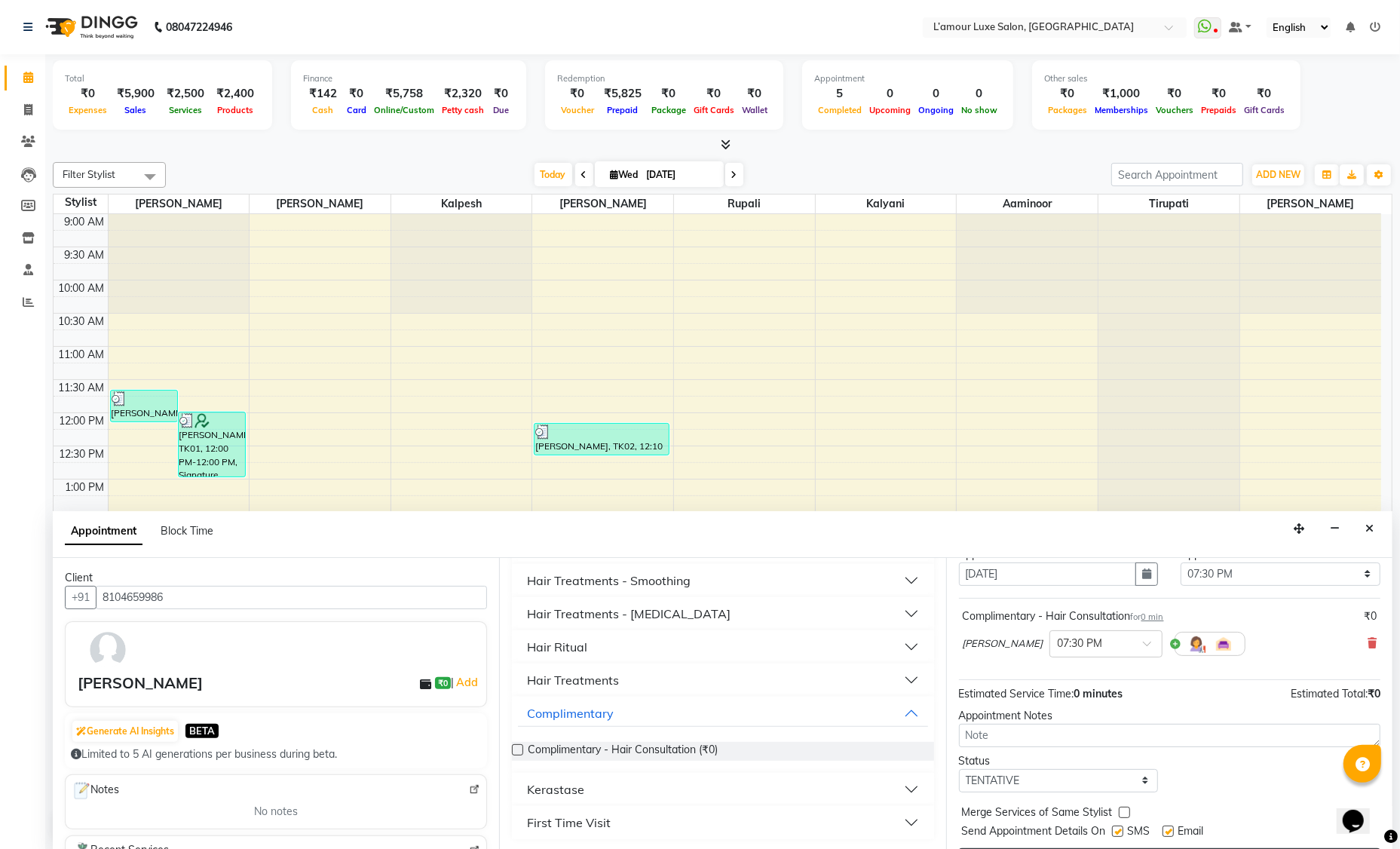
scroll to position [89, 0]
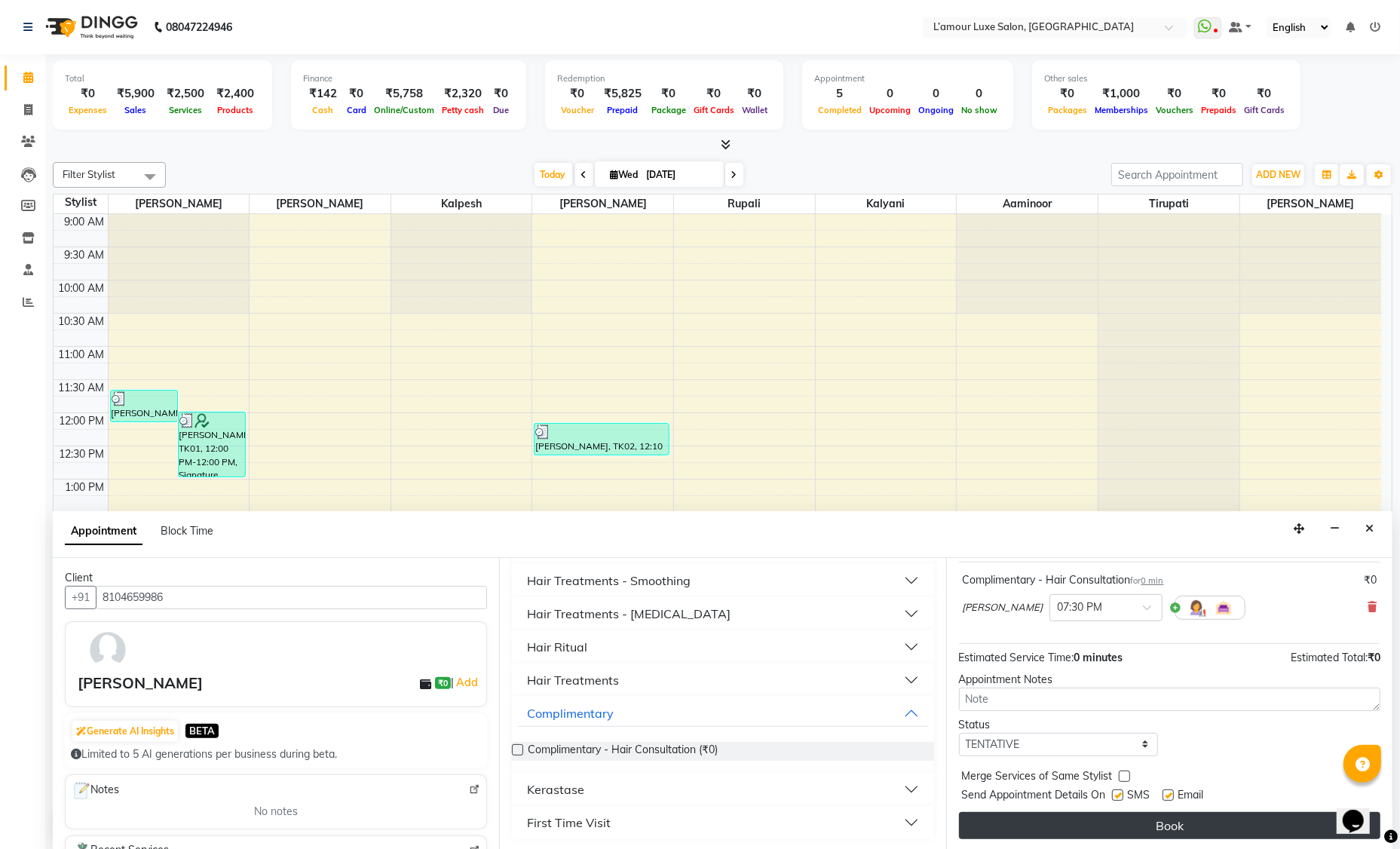
click at [1161, 828] on button "Book" at bounding box center [1170, 825] width 421 height 28
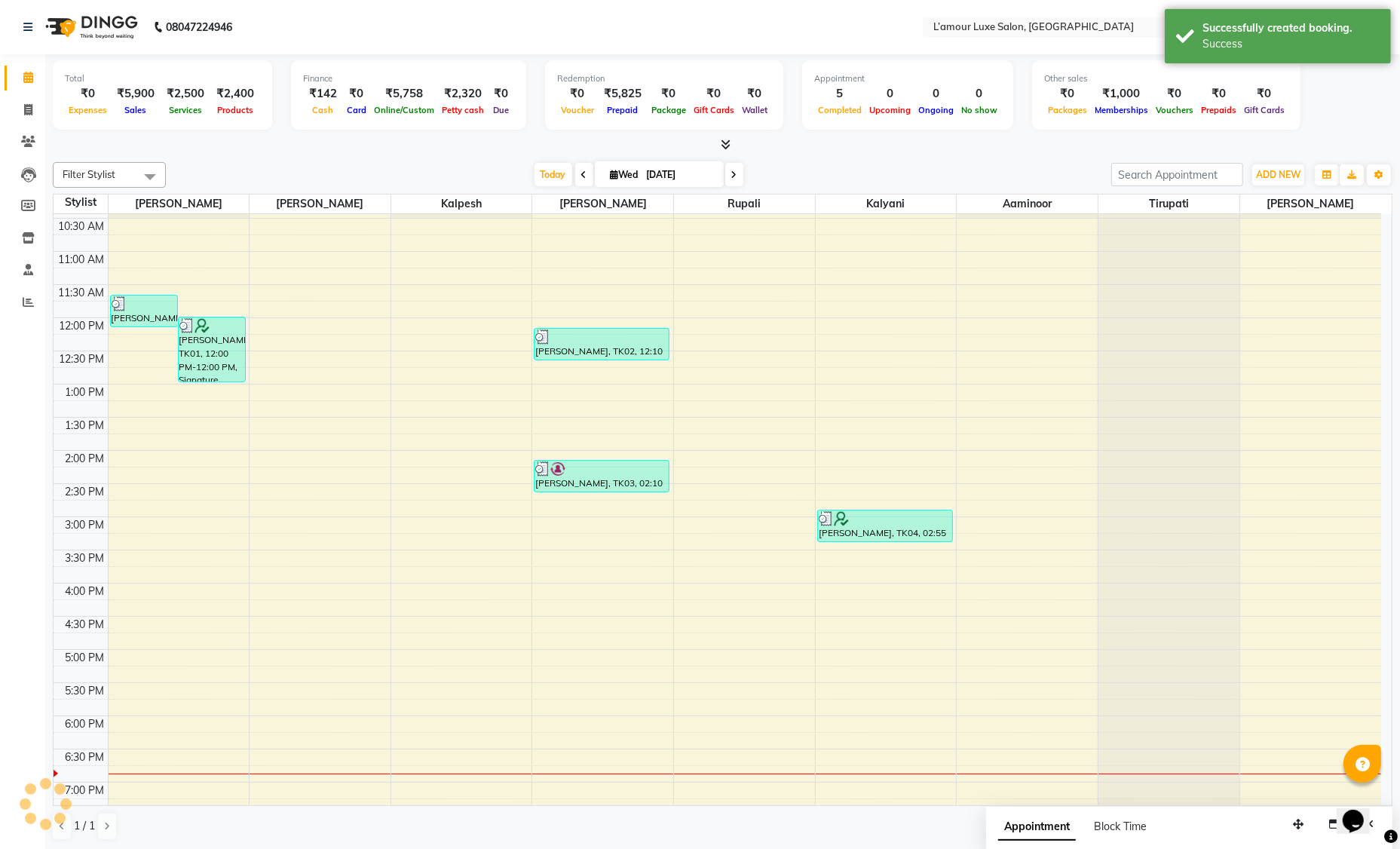
scroll to position [267, 0]
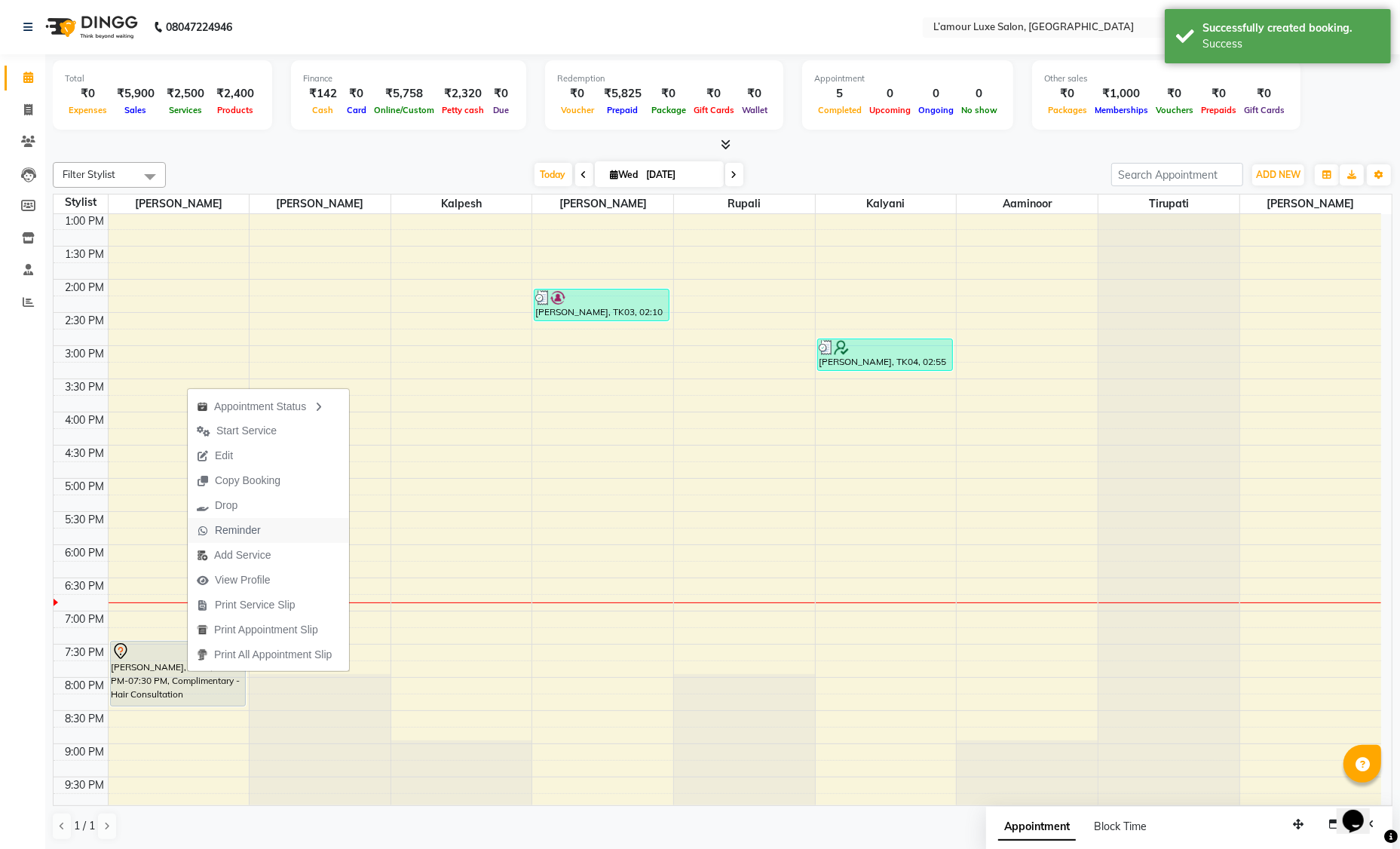
click at [266, 531] on span "Reminder" at bounding box center [229, 530] width 83 height 25
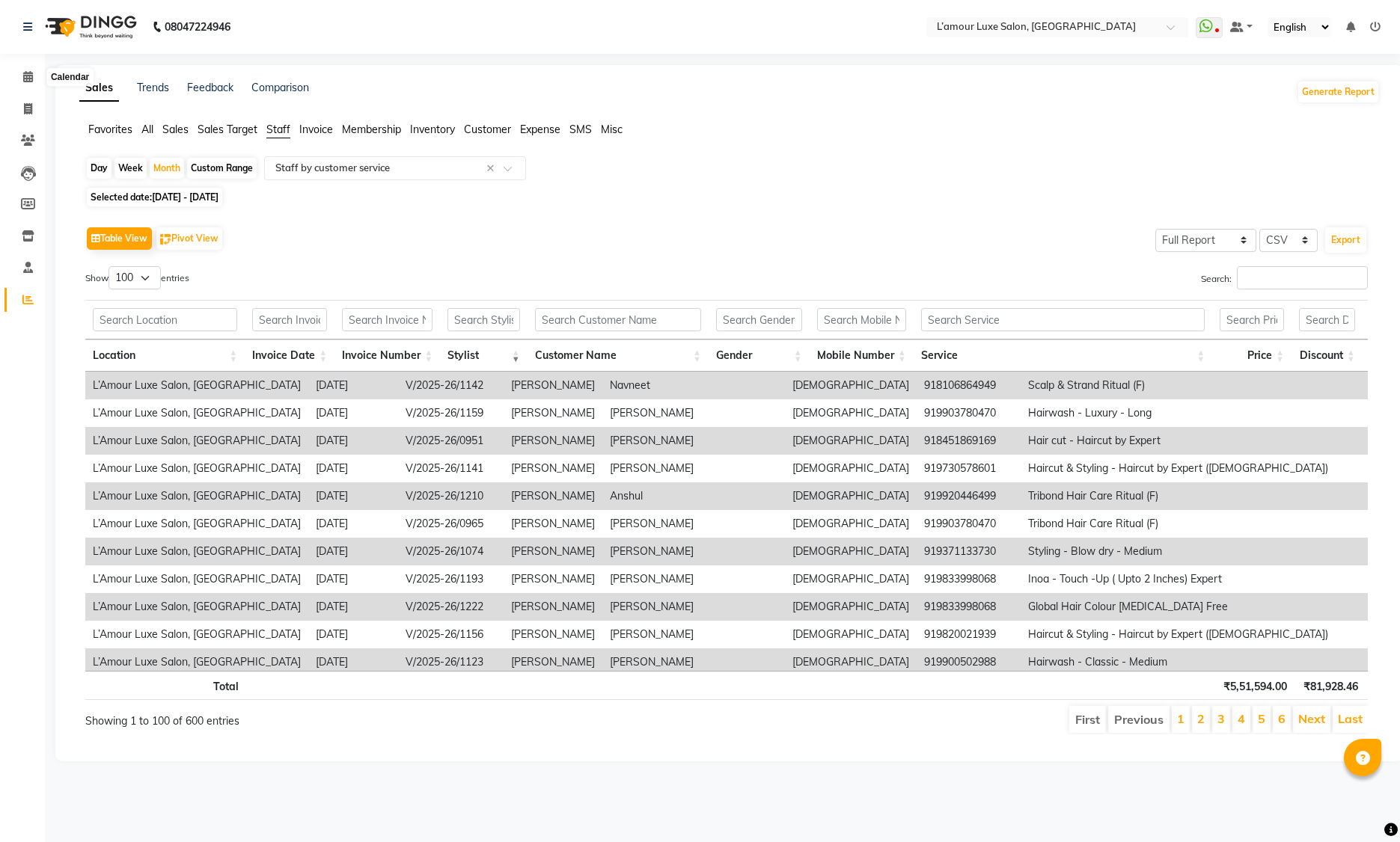
select select "full_report"
select select "csv"
select select "100"
click at [27, 75] on icon at bounding box center [28, 77] width 9 height 11
